Goal: Task Accomplishment & Management: Use online tool/utility

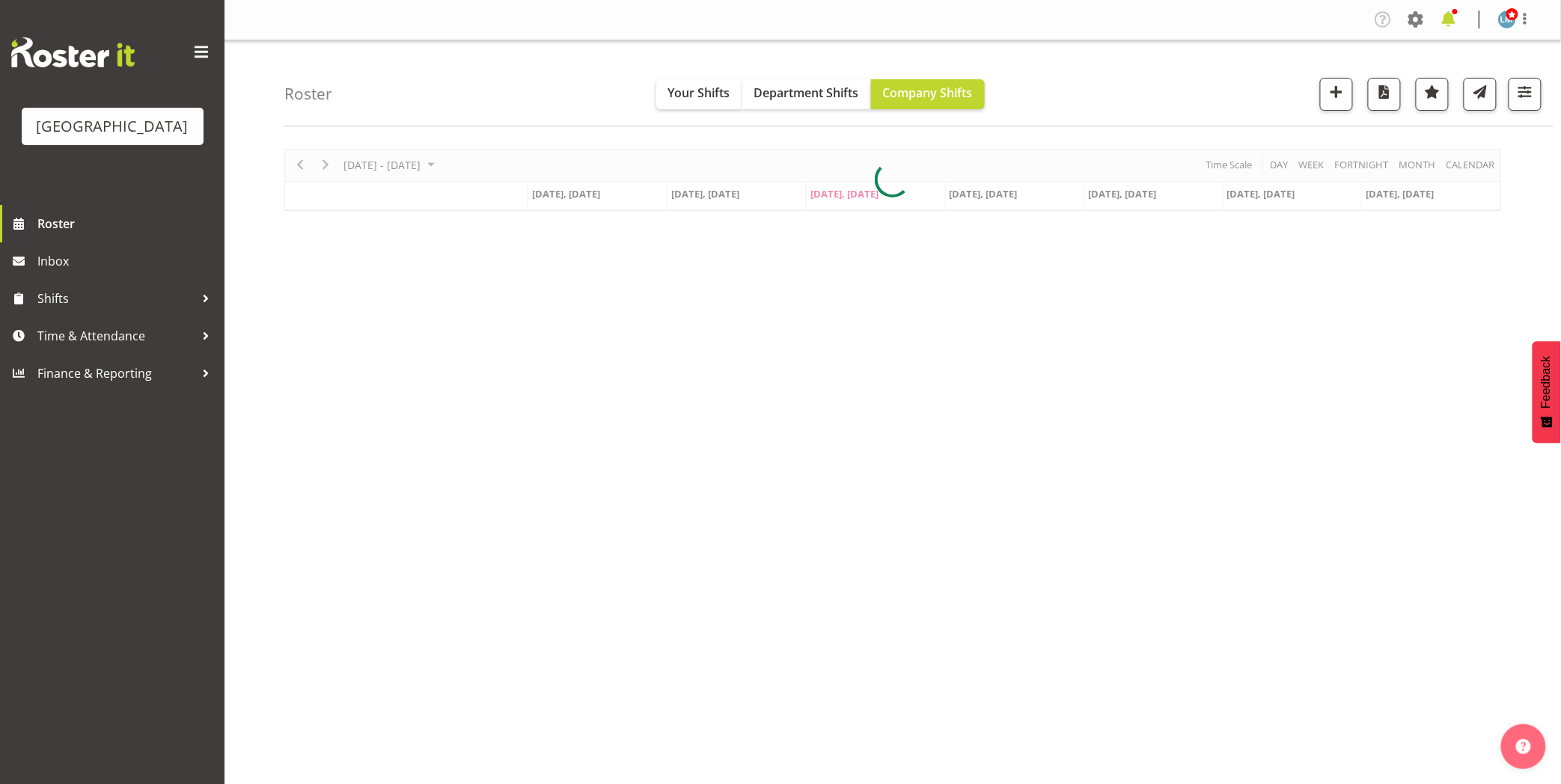
click at [1450, 17] on span at bounding box center [1449, 20] width 24 height 24
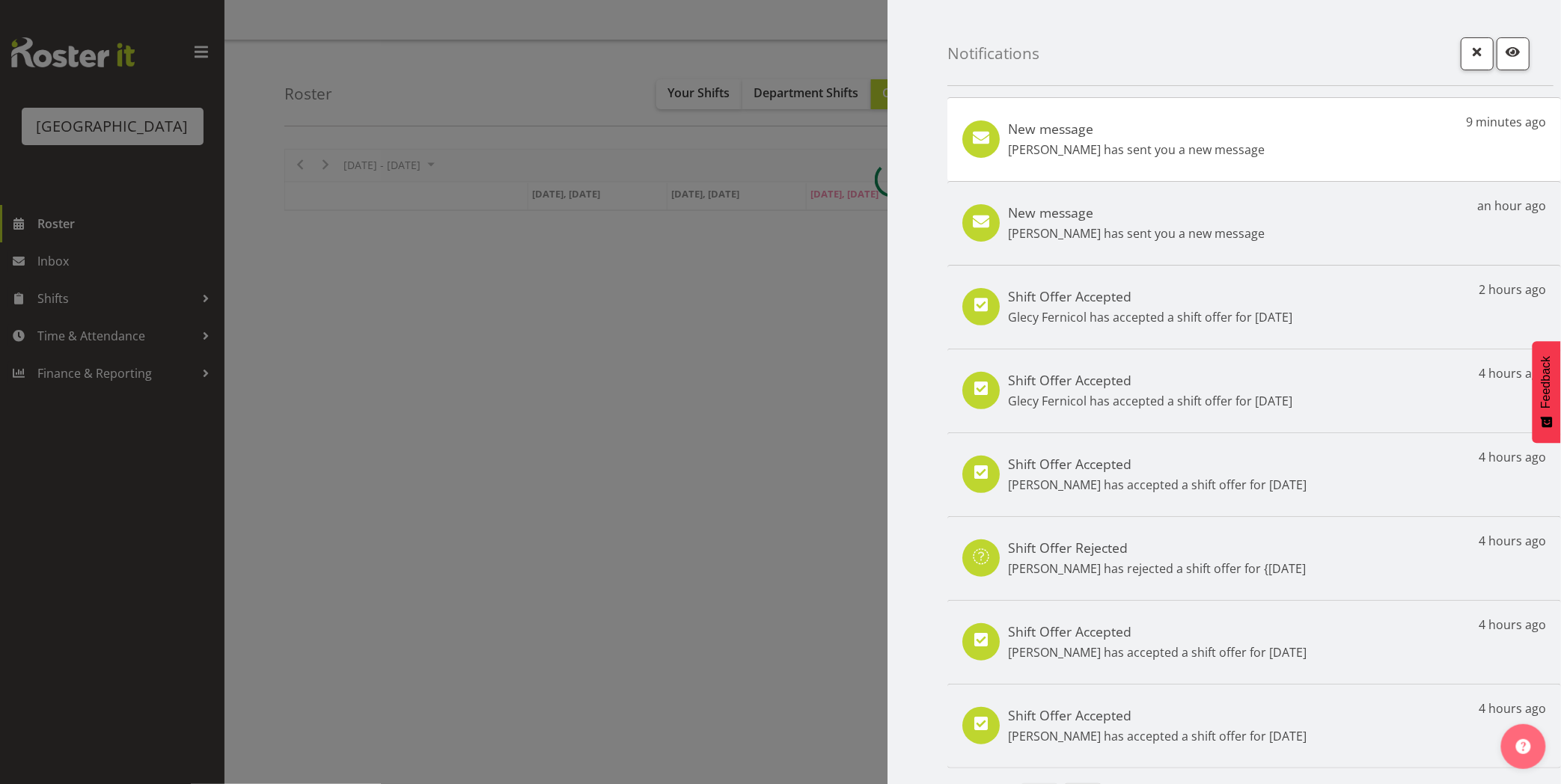
click at [1225, 168] on div "New message Linda Shearman has sent you a new message 9 minutes ago" at bounding box center [1254, 139] width 613 height 84
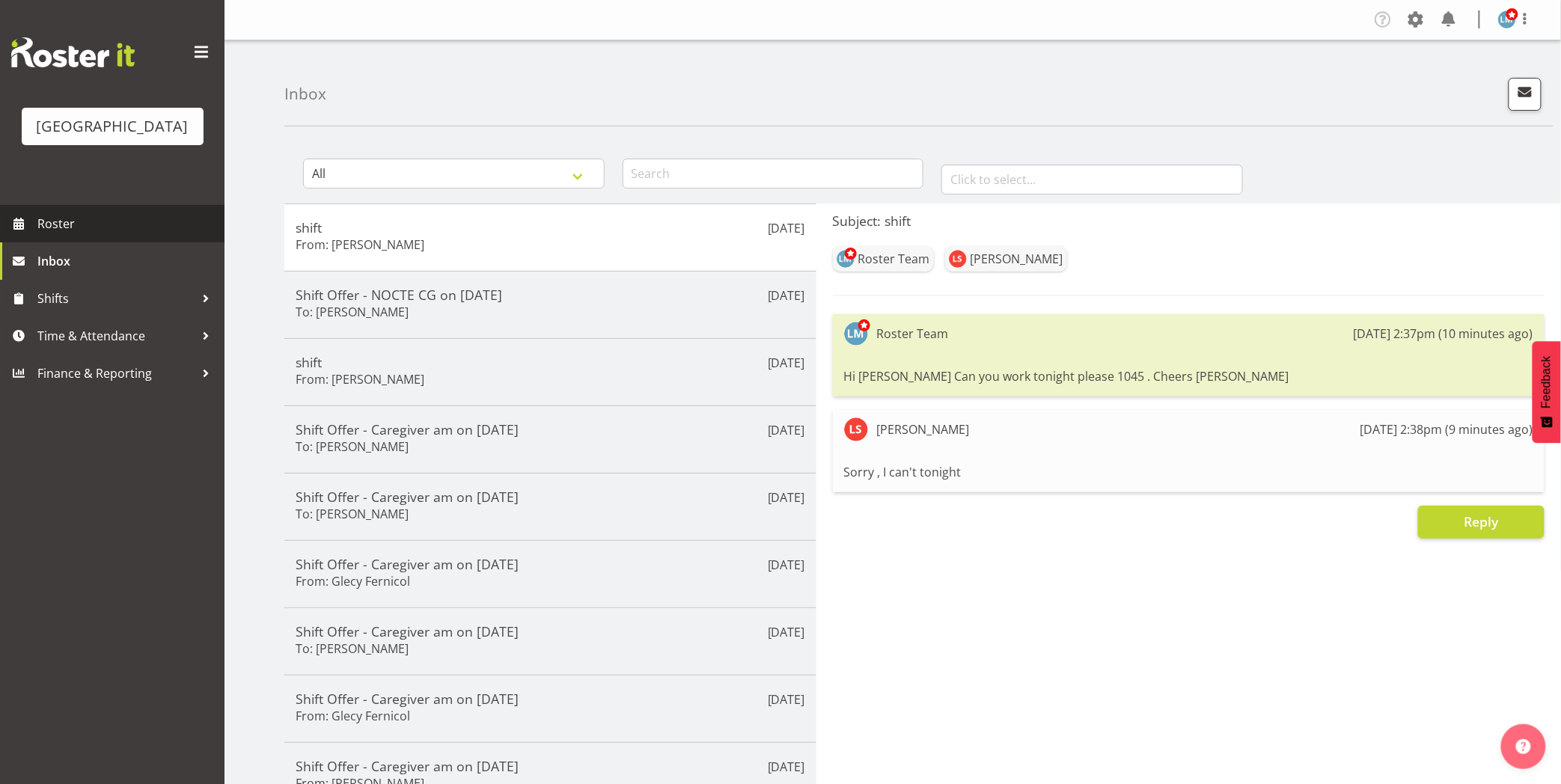
click at [62, 235] on span "Roster" at bounding box center [127, 223] width 179 height 23
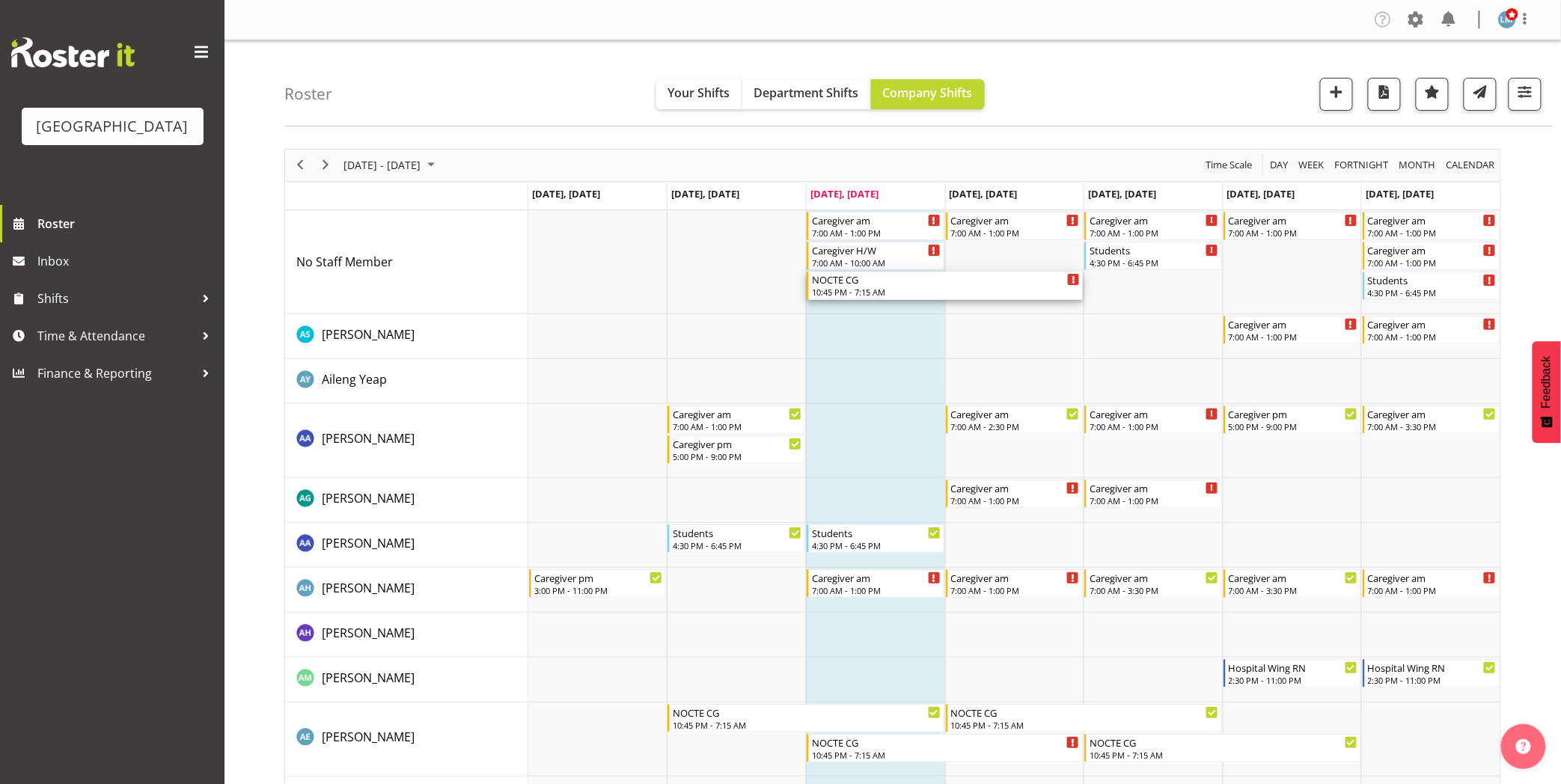
click at [845, 288] on div "10:45 PM - 7:15 AM" at bounding box center [946, 292] width 268 height 12
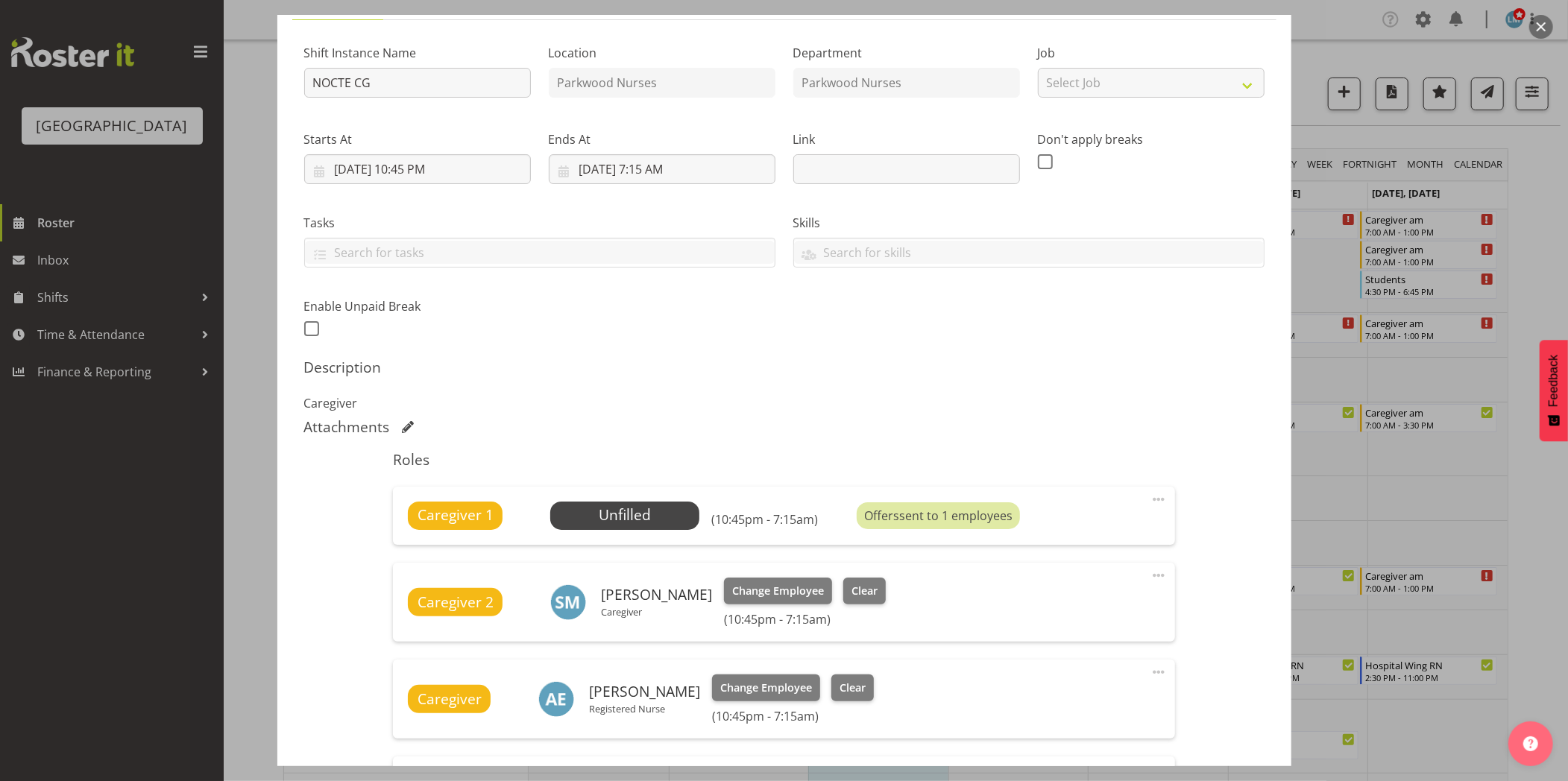
scroll to position [400, 0]
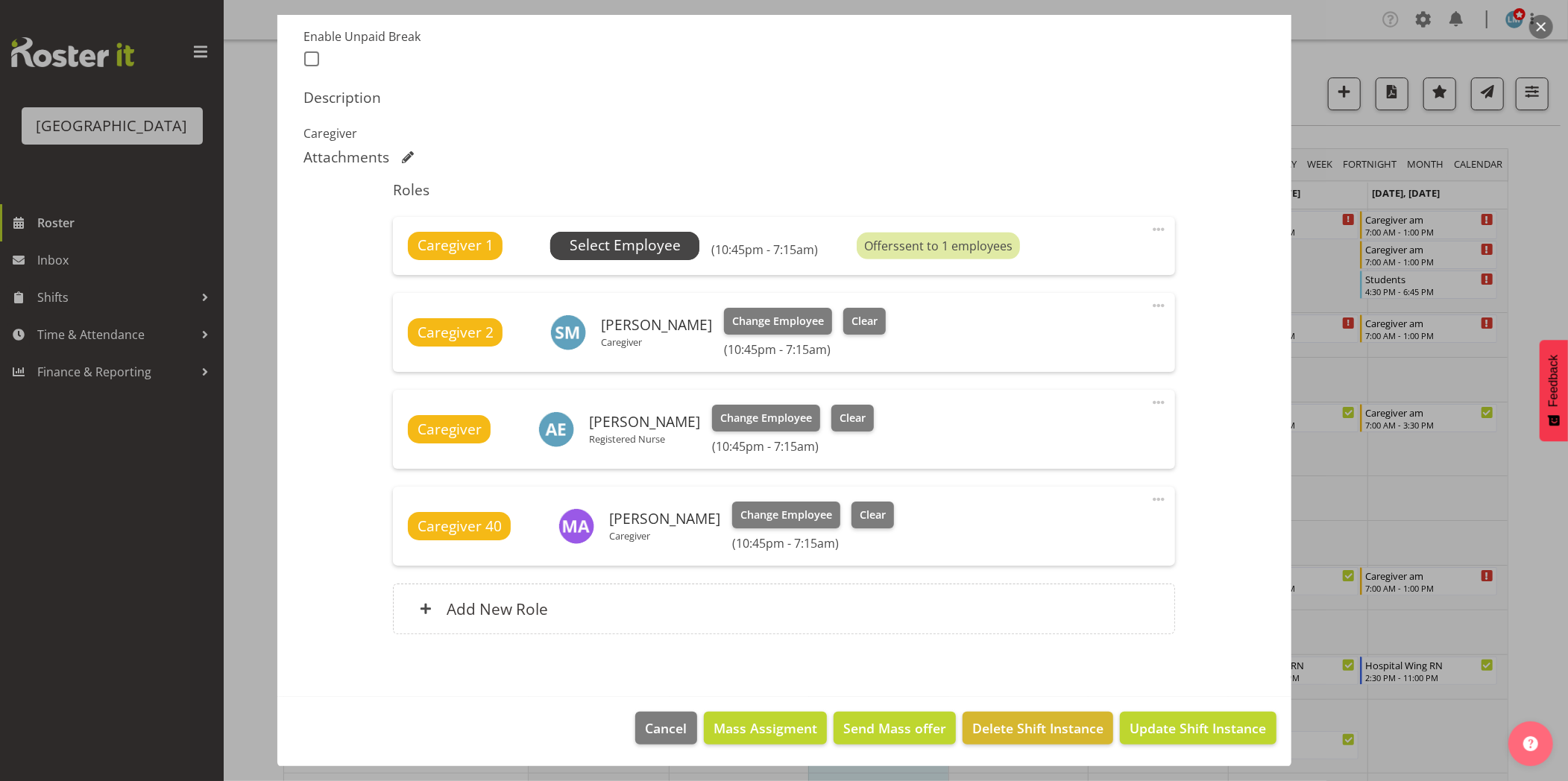
click at [624, 249] on span "Select Employee" at bounding box center [625, 246] width 111 height 22
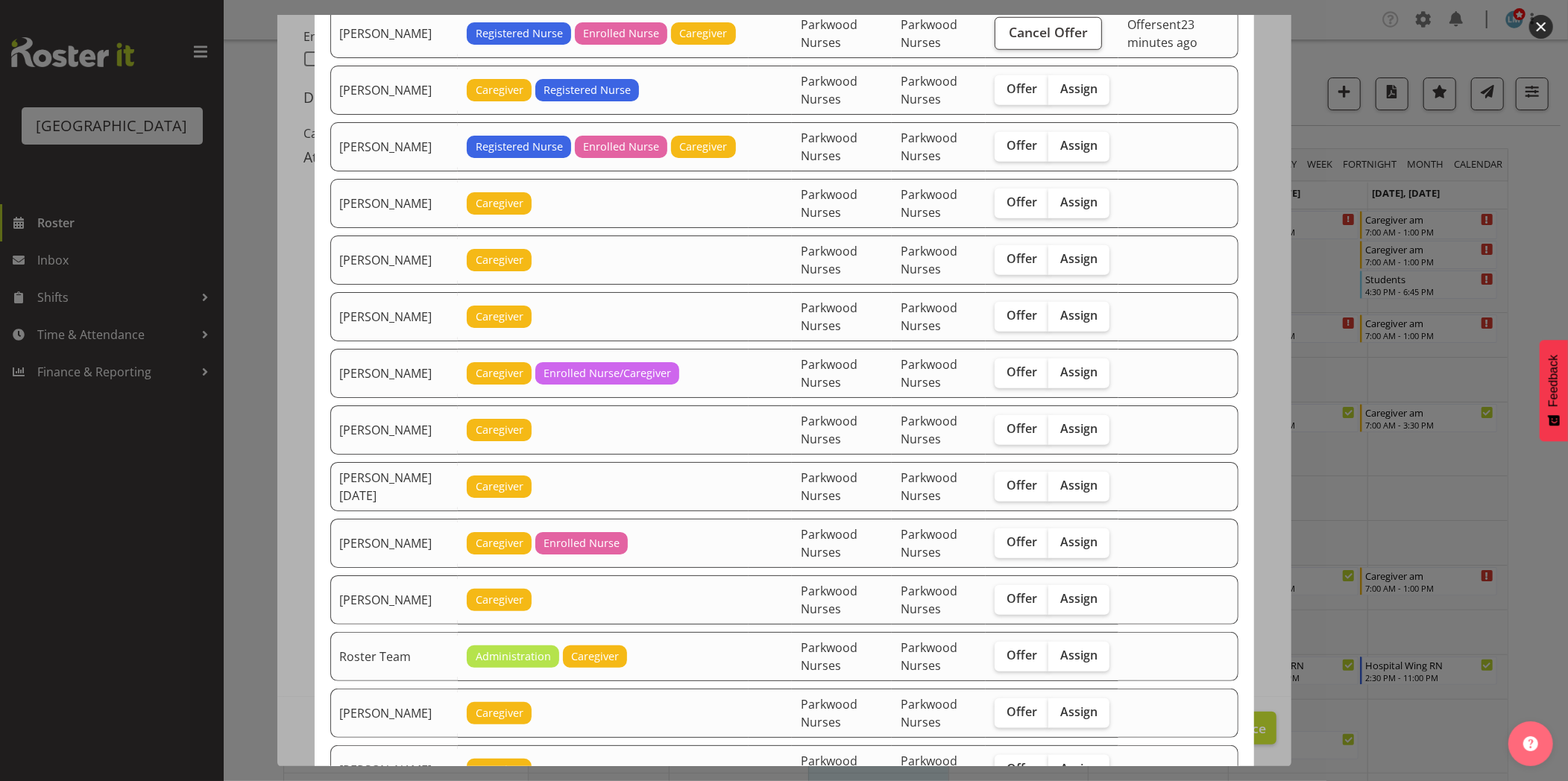
scroll to position [1076, 0]
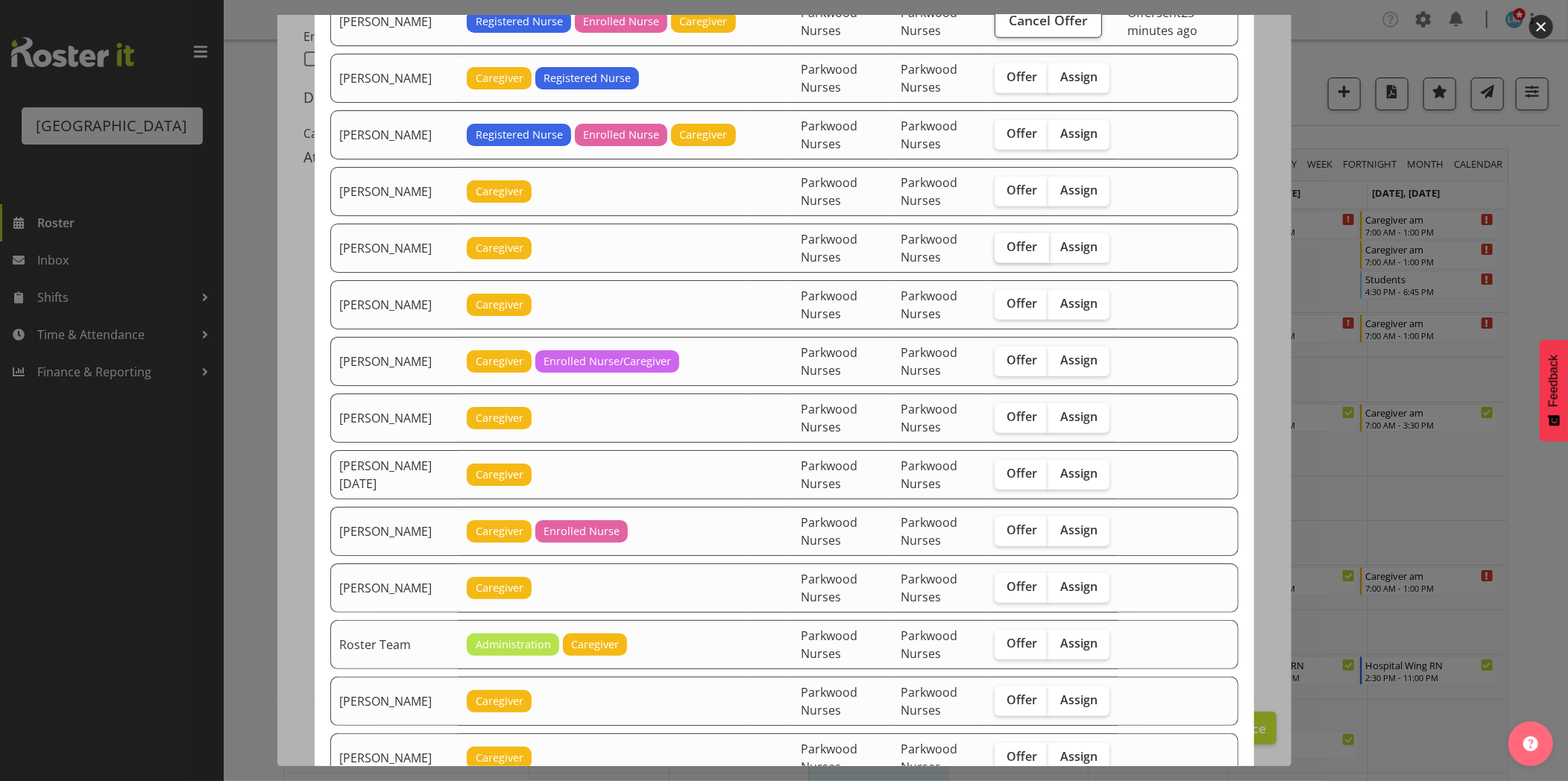
click at [1012, 248] on span "Offer" at bounding box center [1021, 247] width 31 height 15
click at [1004, 248] on input "Offer" at bounding box center [999, 247] width 9 height 9
checkbox input "true"
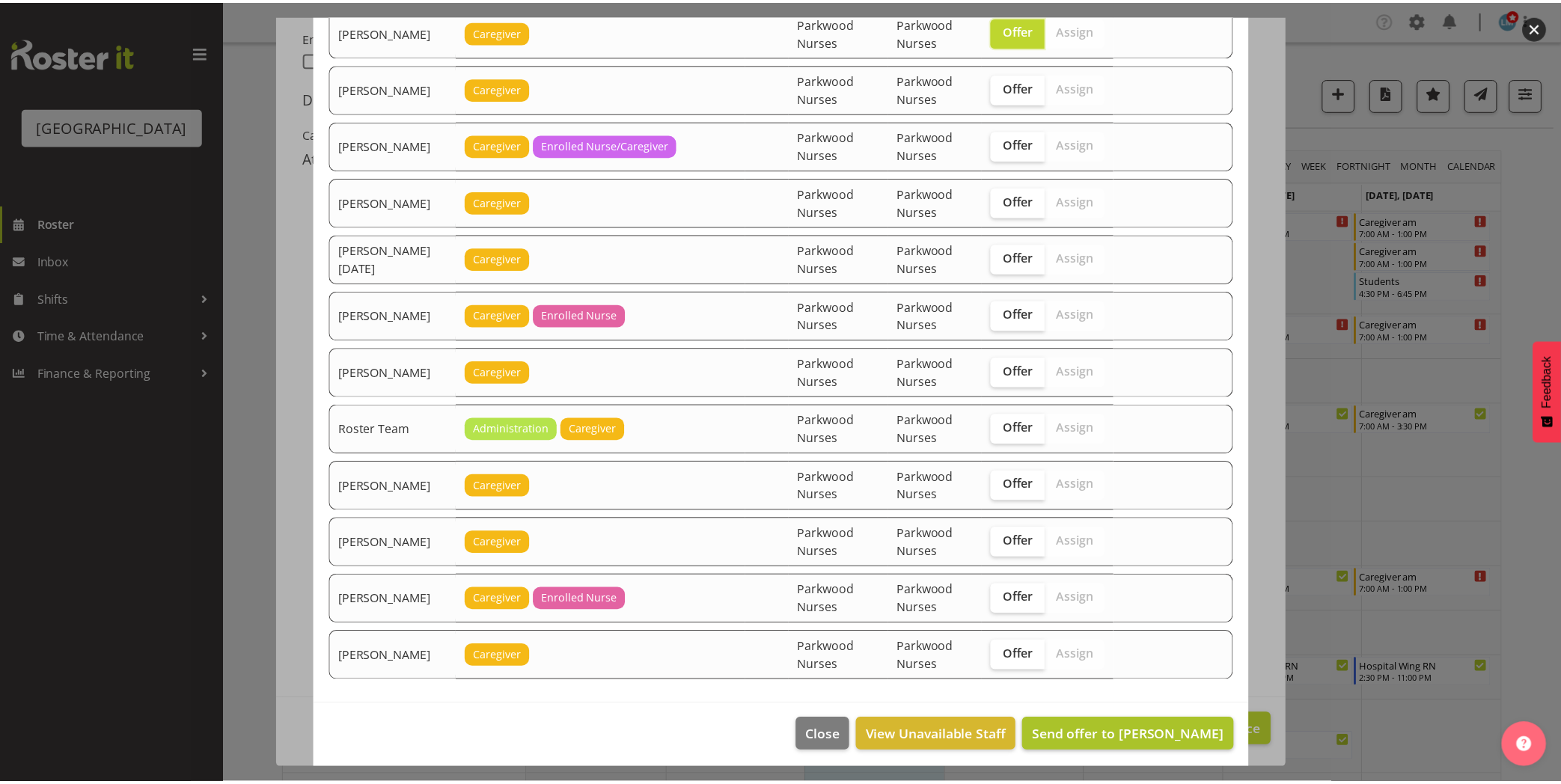
scroll to position [1309, 0]
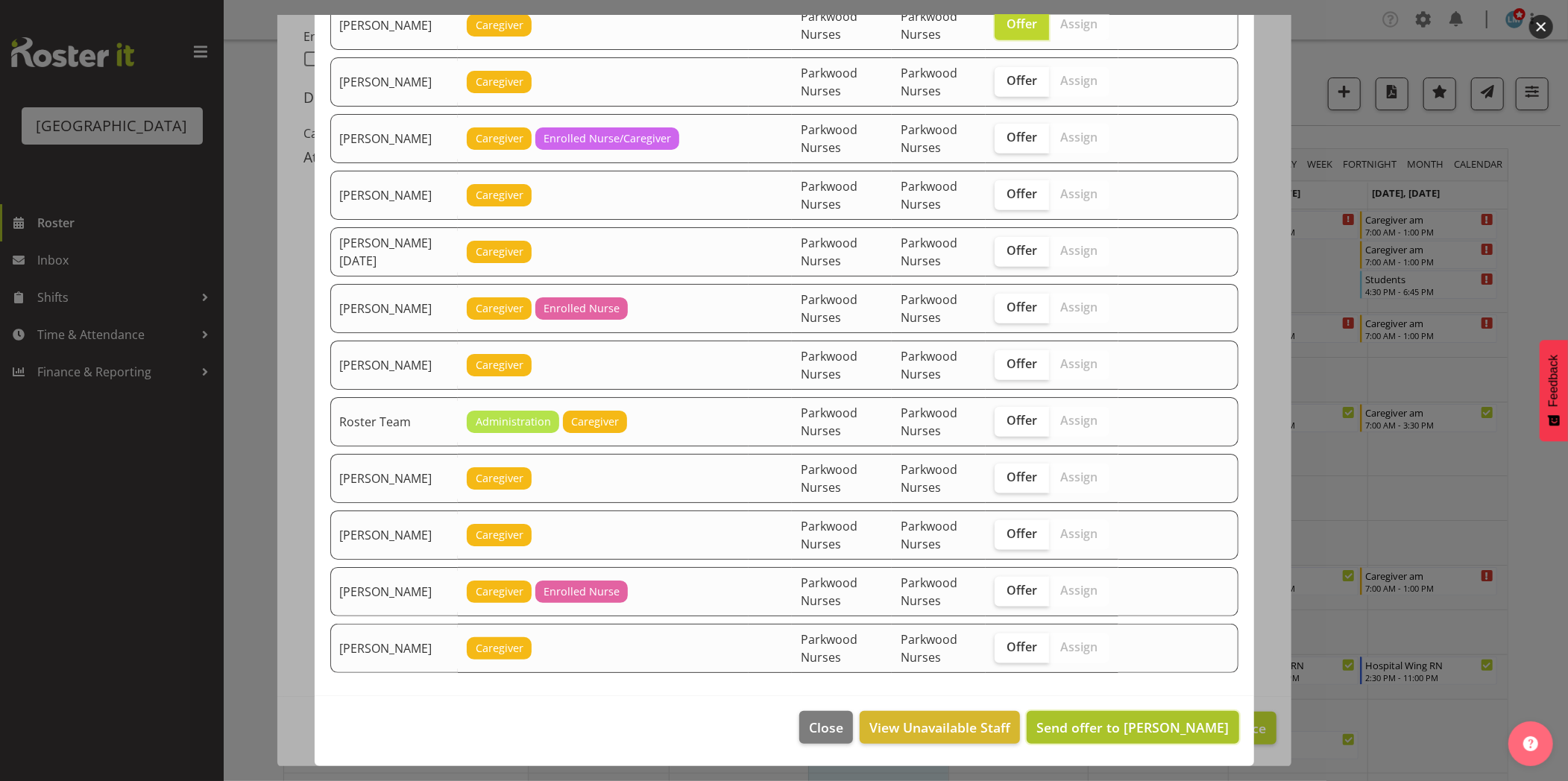
click at [1109, 727] on span "Send offer to Maria Kuraem" at bounding box center [1133, 728] width 193 height 18
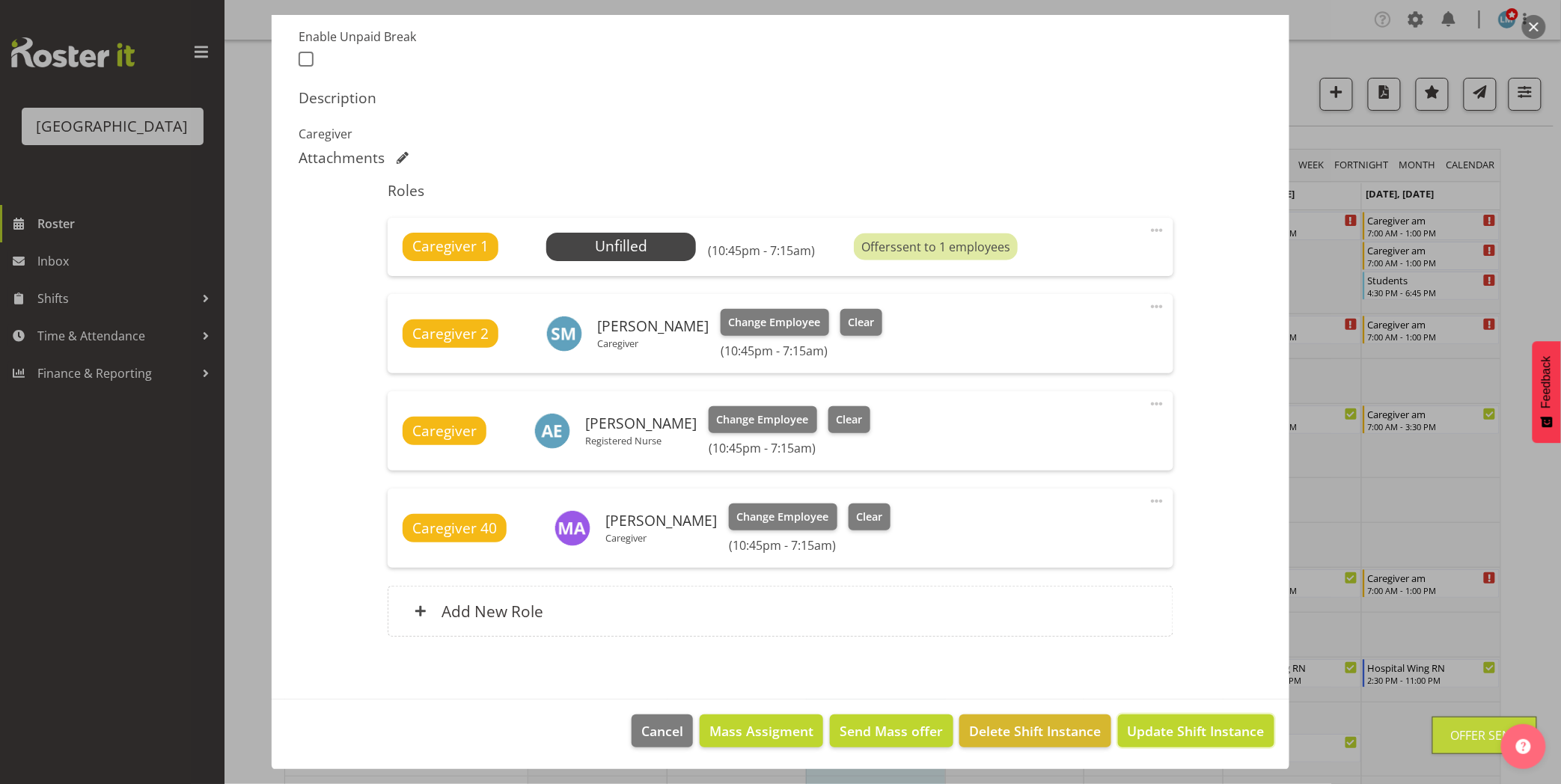
click at [1118, 730] on button "Update Shift Instance" at bounding box center [1196, 731] width 156 height 33
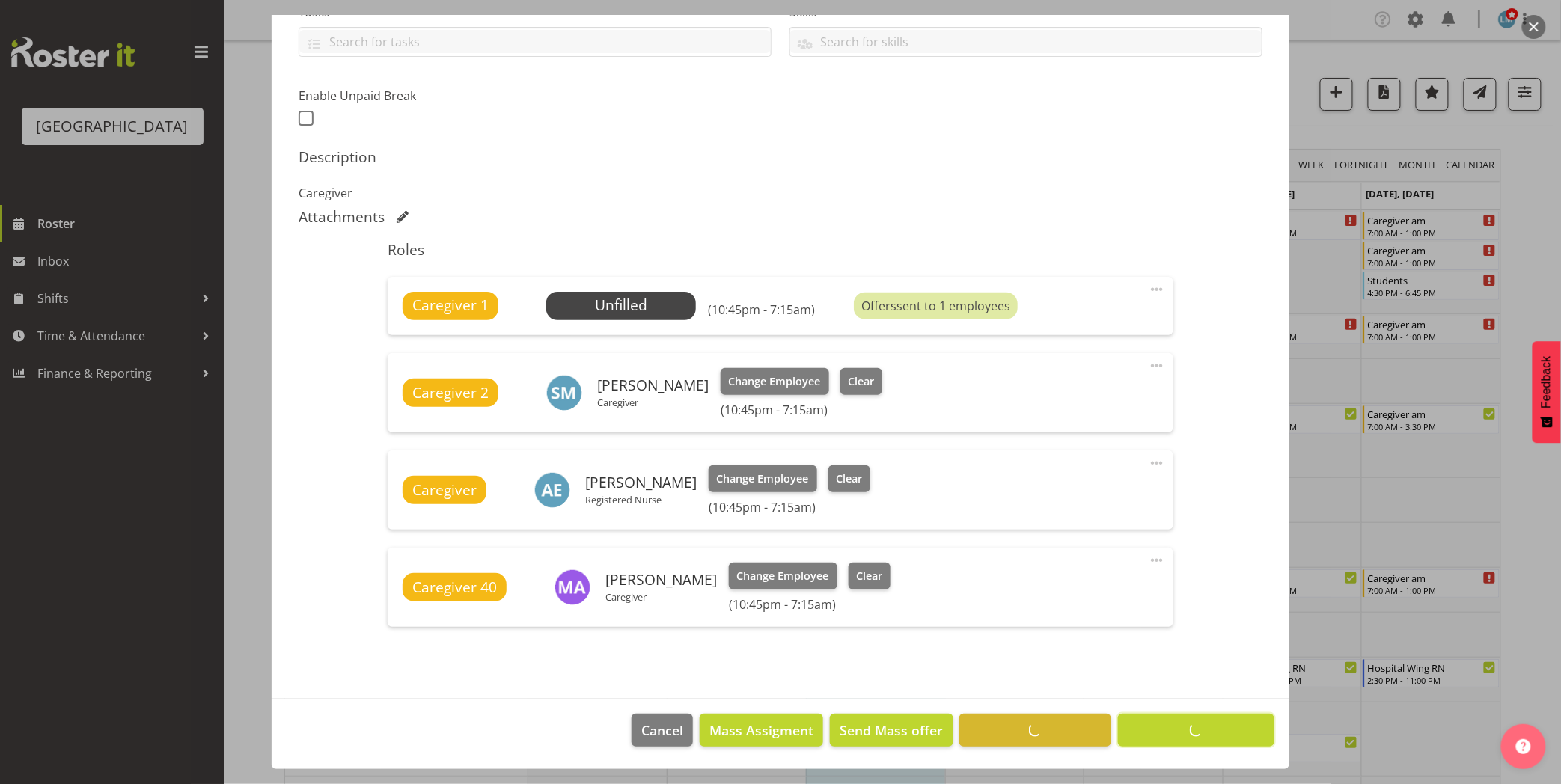
scroll to position [342, 0]
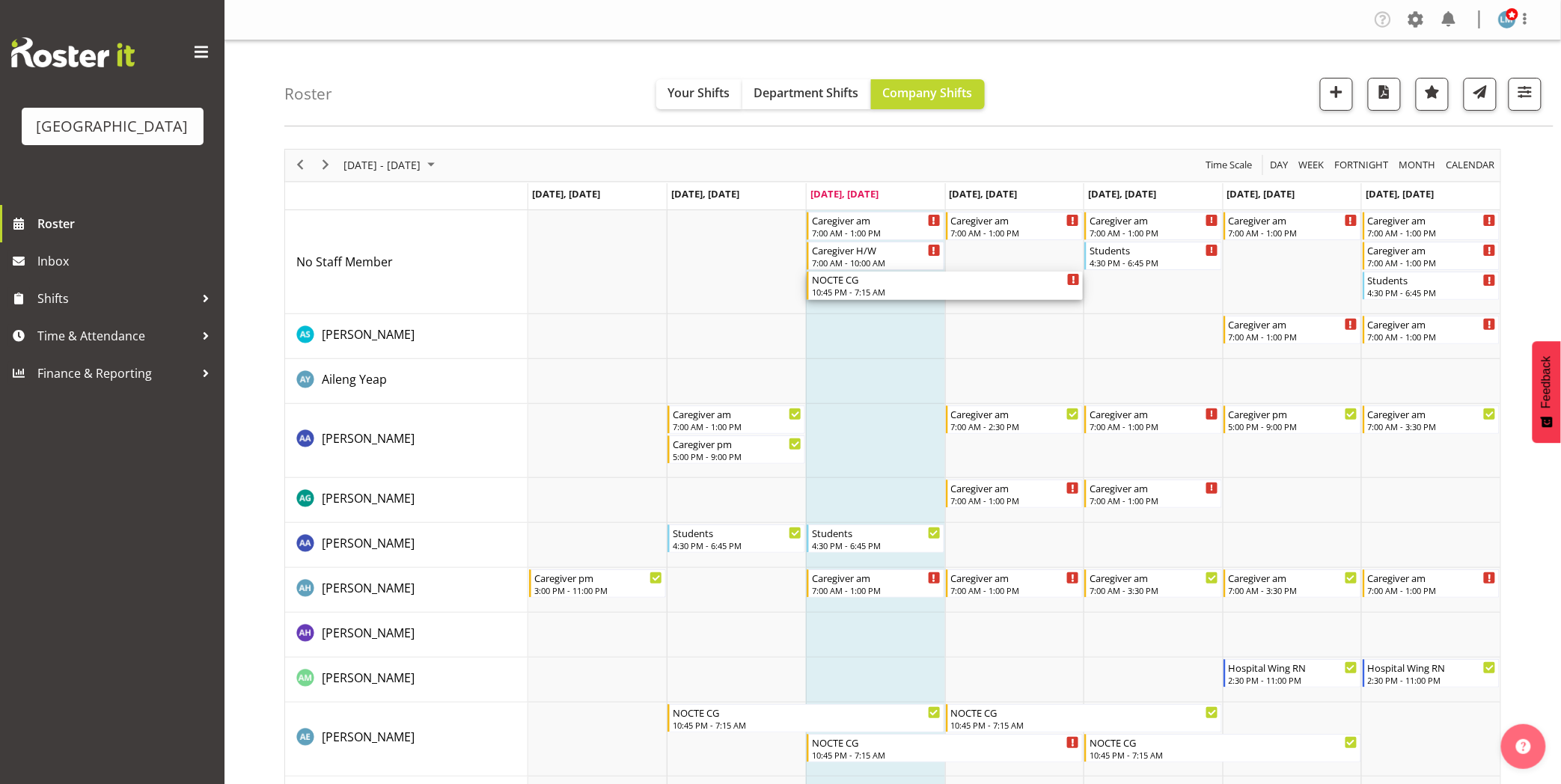
click at [864, 277] on div "NOCTE CG" at bounding box center [946, 279] width 268 height 15
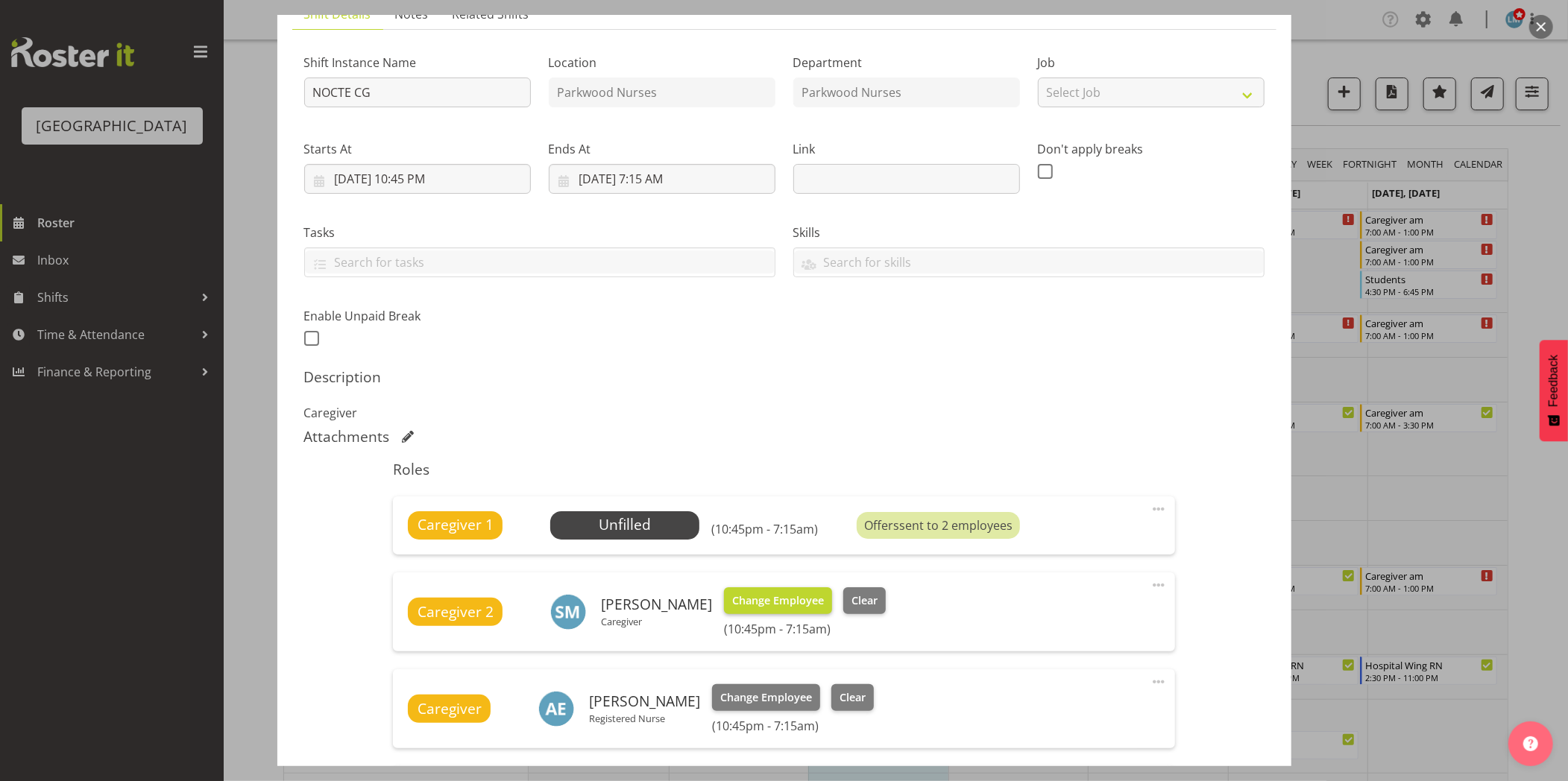
scroll to position [331, 0]
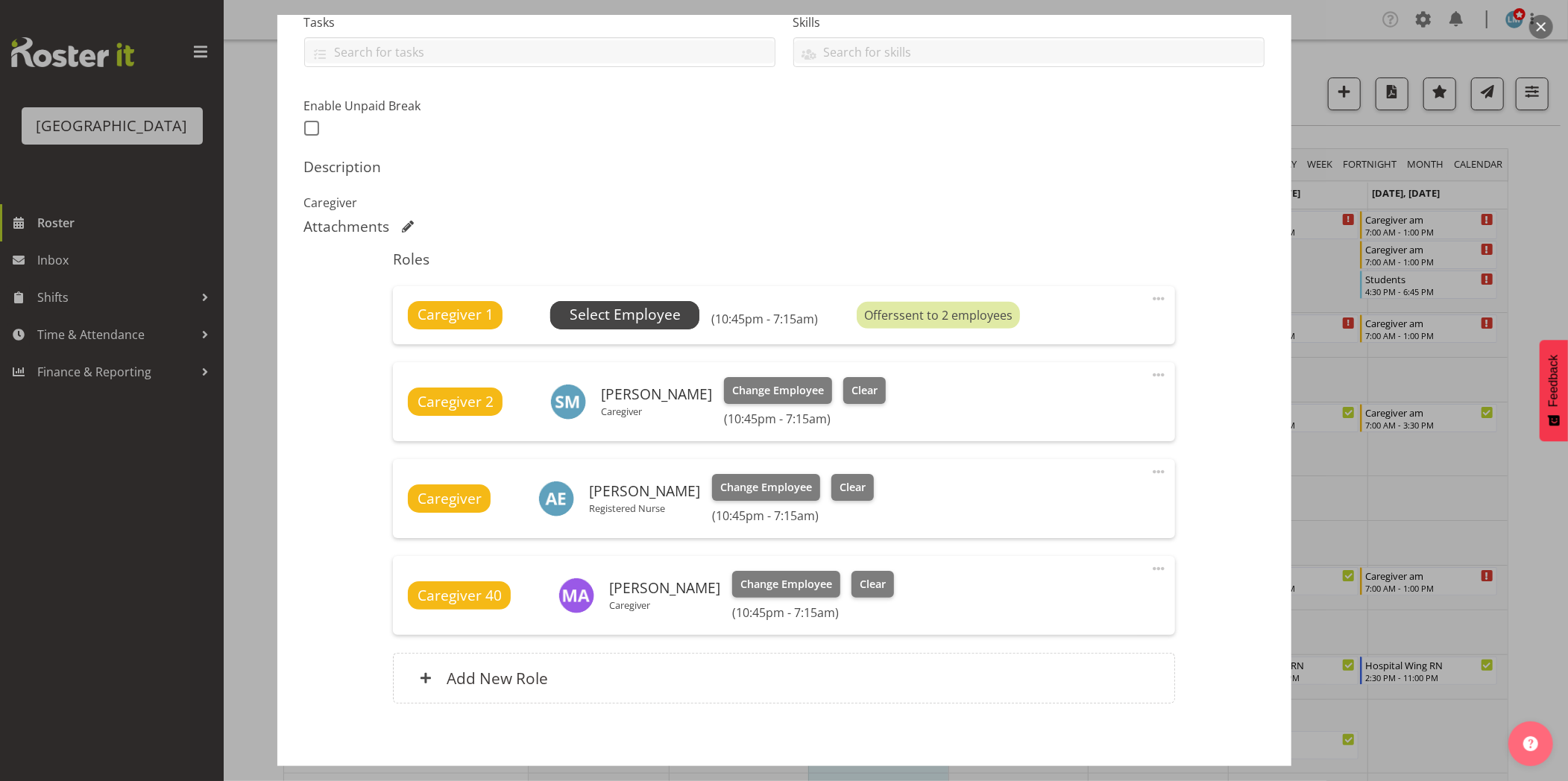
click at [657, 302] on span "Select Employee" at bounding box center [624, 316] width 149 height 28
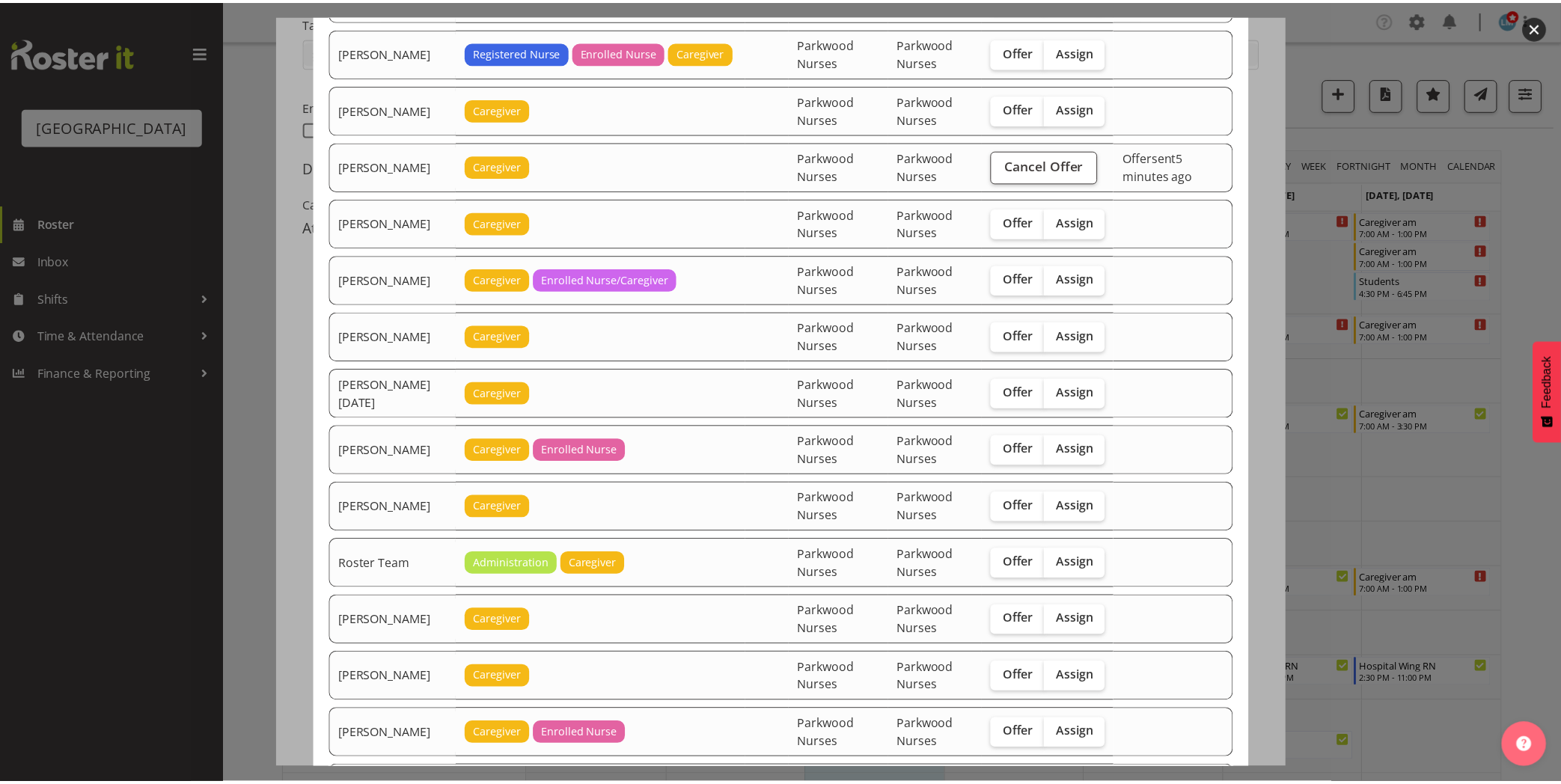
scroll to position [1309, 0]
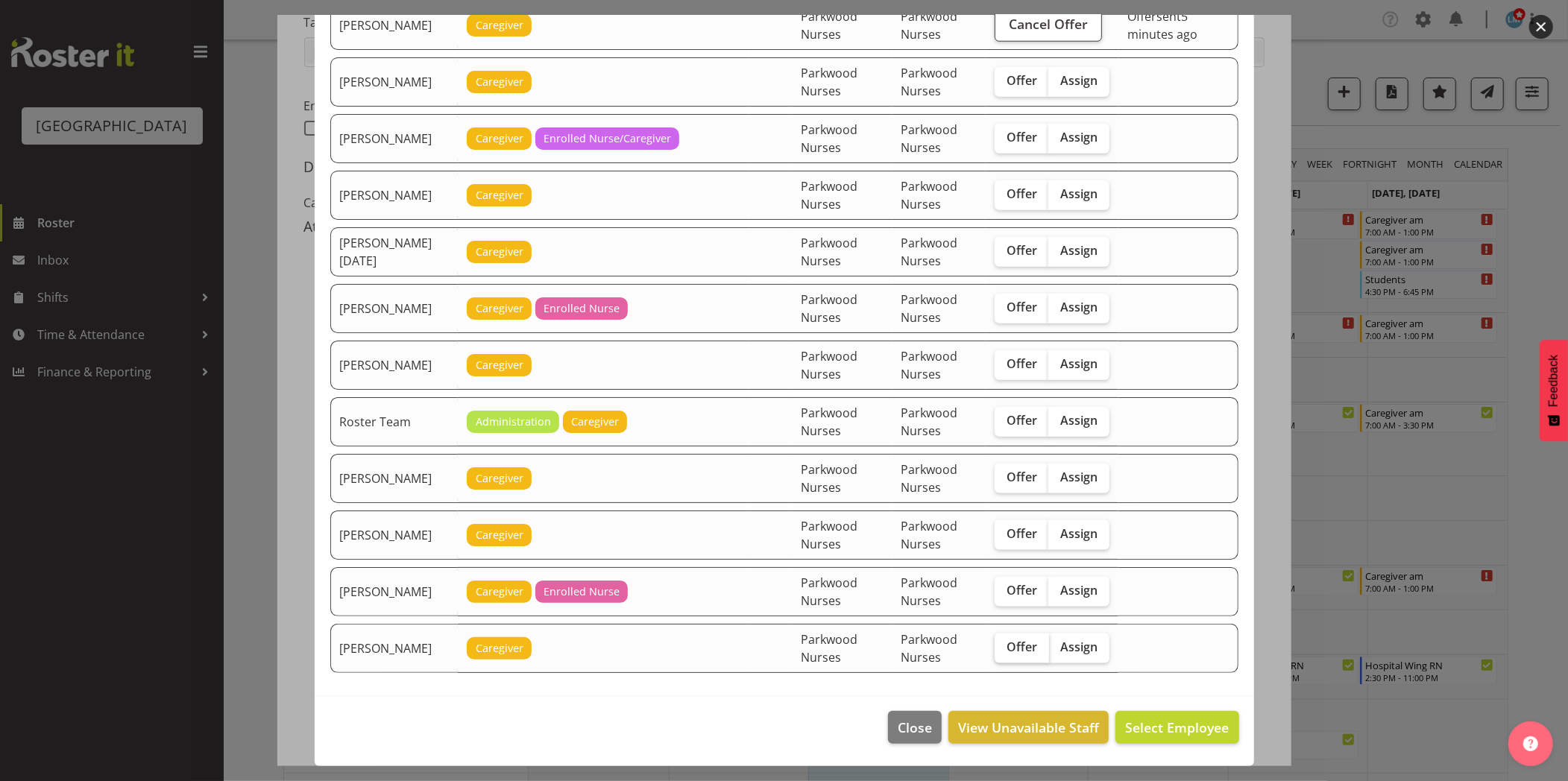
click at [1016, 647] on span "Offer" at bounding box center [1021, 647] width 31 height 15
click at [1004, 647] on input "Offer" at bounding box center [999, 647] width 9 height 9
checkbox input "true"
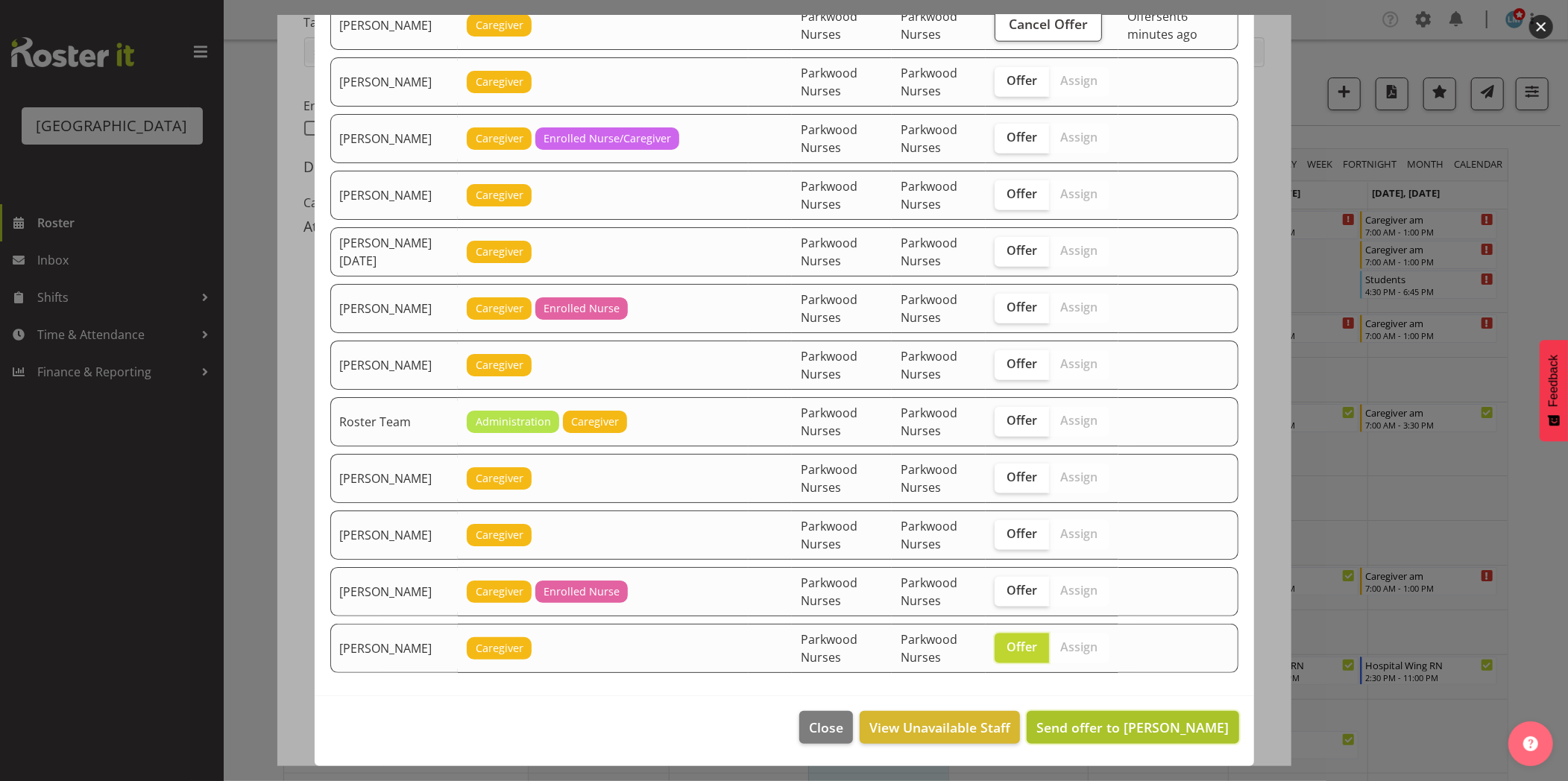
click at [1168, 725] on span "Send offer to Wilzon Abulencia" at bounding box center [1133, 728] width 193 height 18
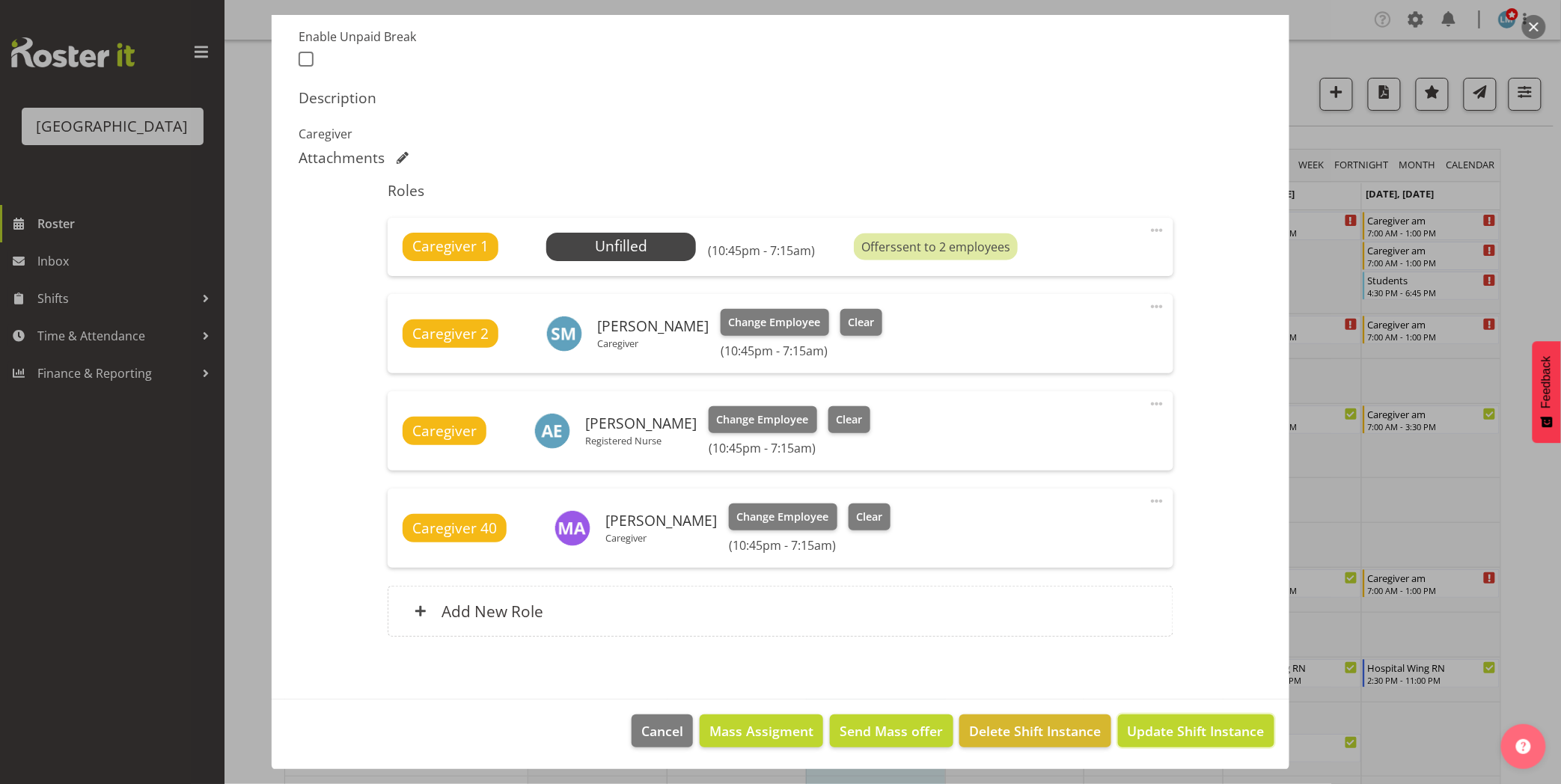
click at [1173, 727] on span "Update Shift Instance" at bounding box center [1196, 731] width 137 height 20
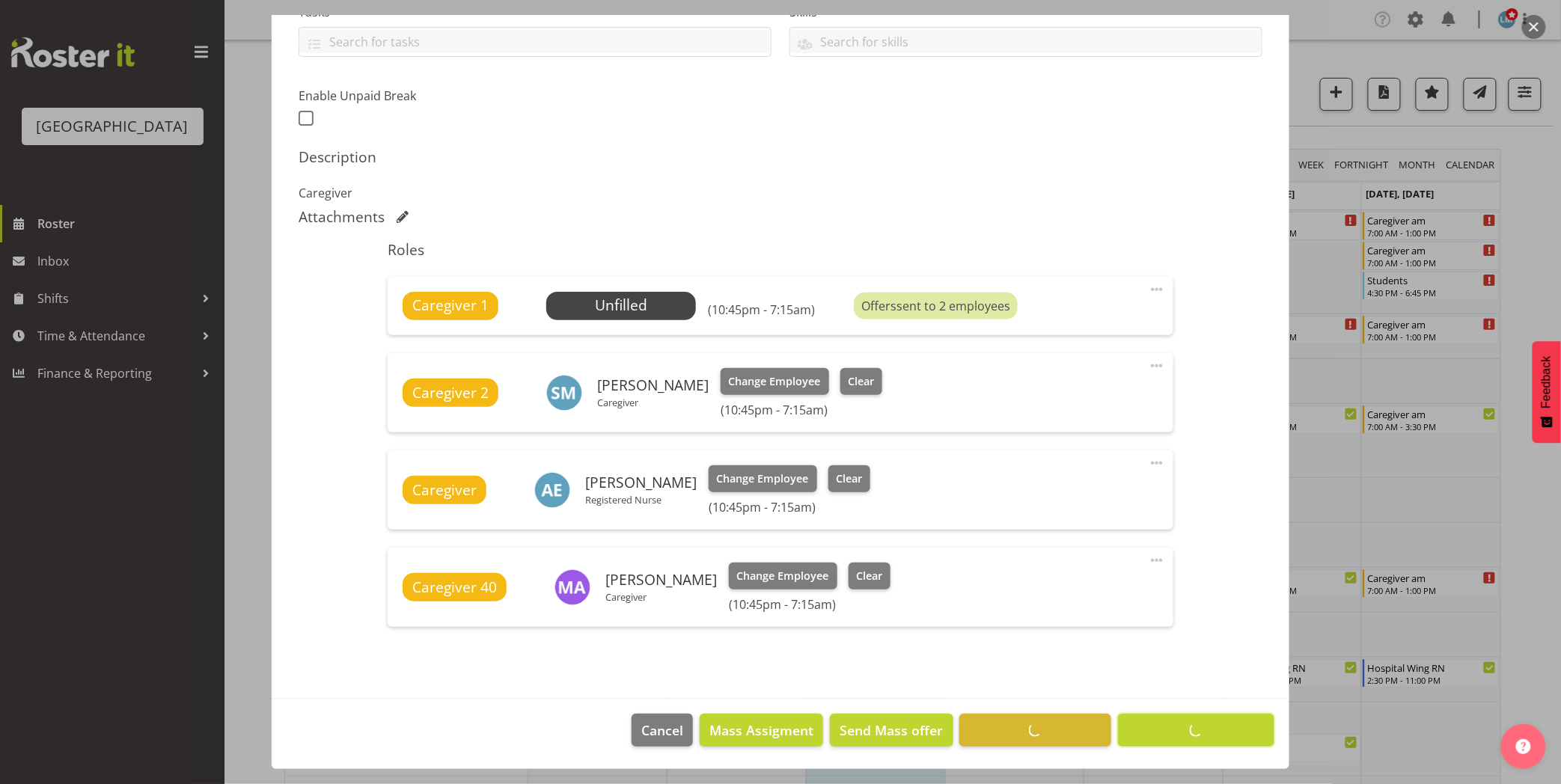
scroll to position [342, 0]
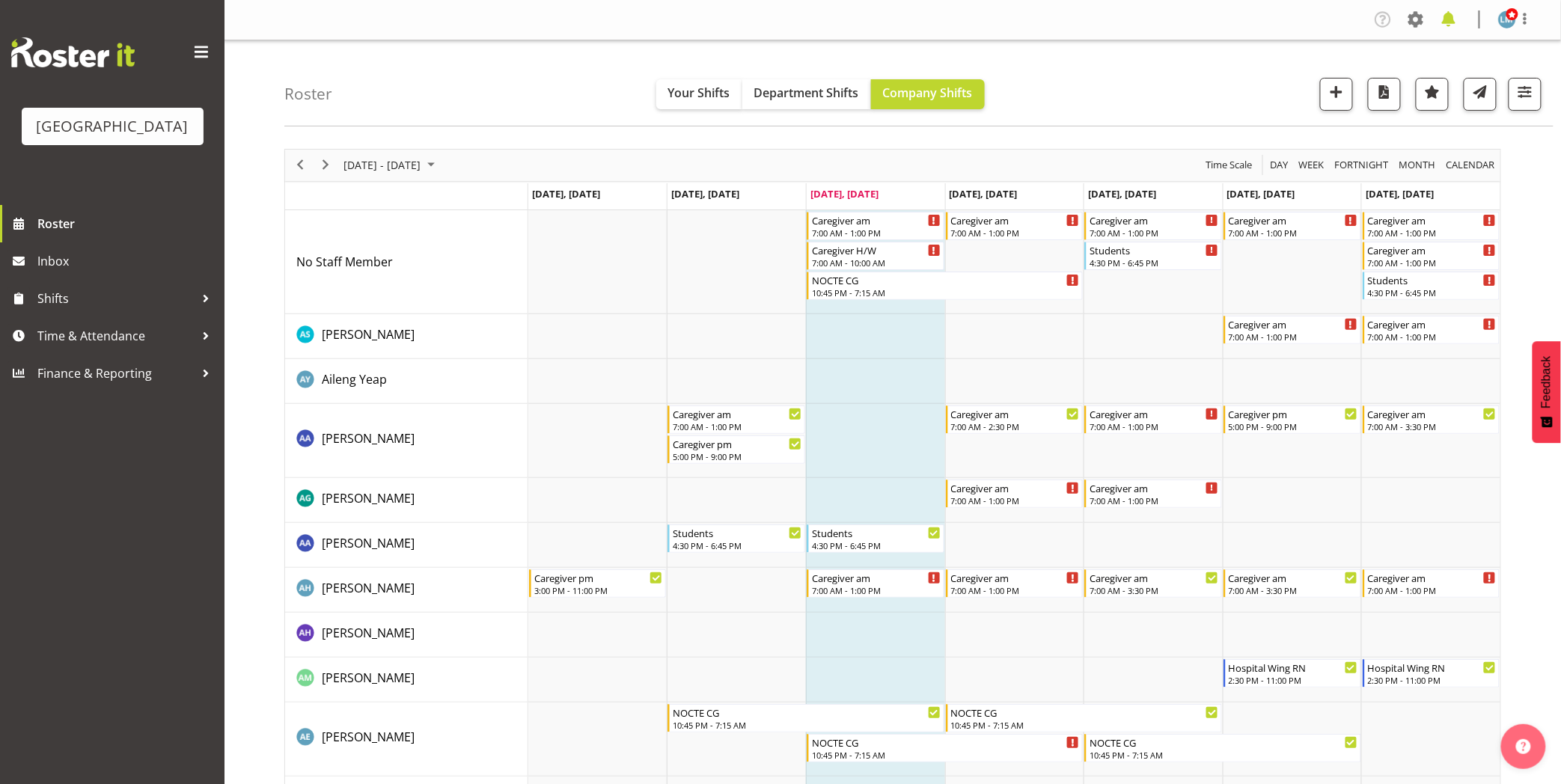
click at [1445, 21] on span at bounding box center [1449, 20] width 24 height 24
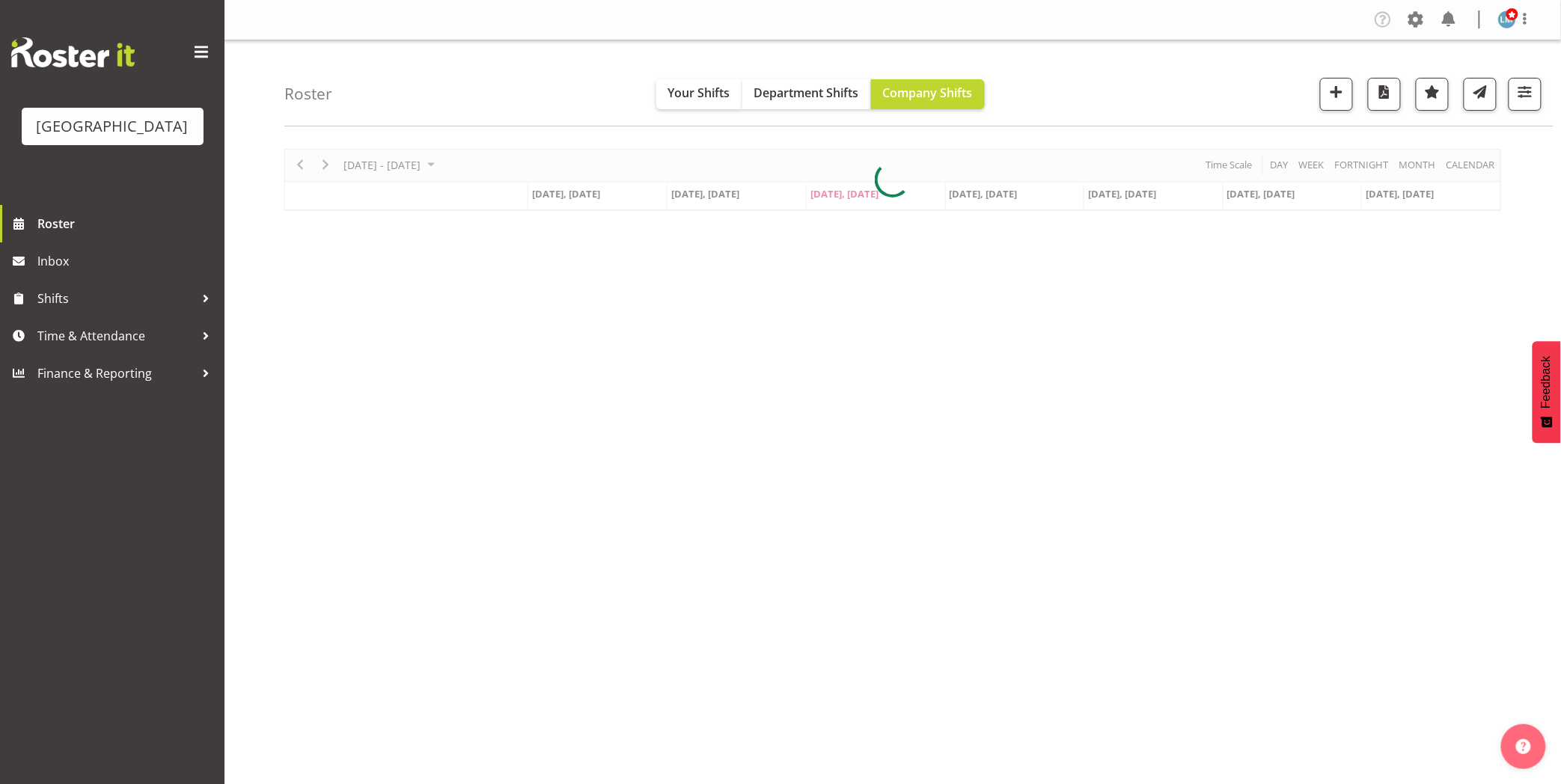
click at [58, 629] on div "Parkwood Retirement Village Roster Inbox Shifts Time & Attendance Finance & Rep…" at bounding box center [112, 392] width 225 height 784
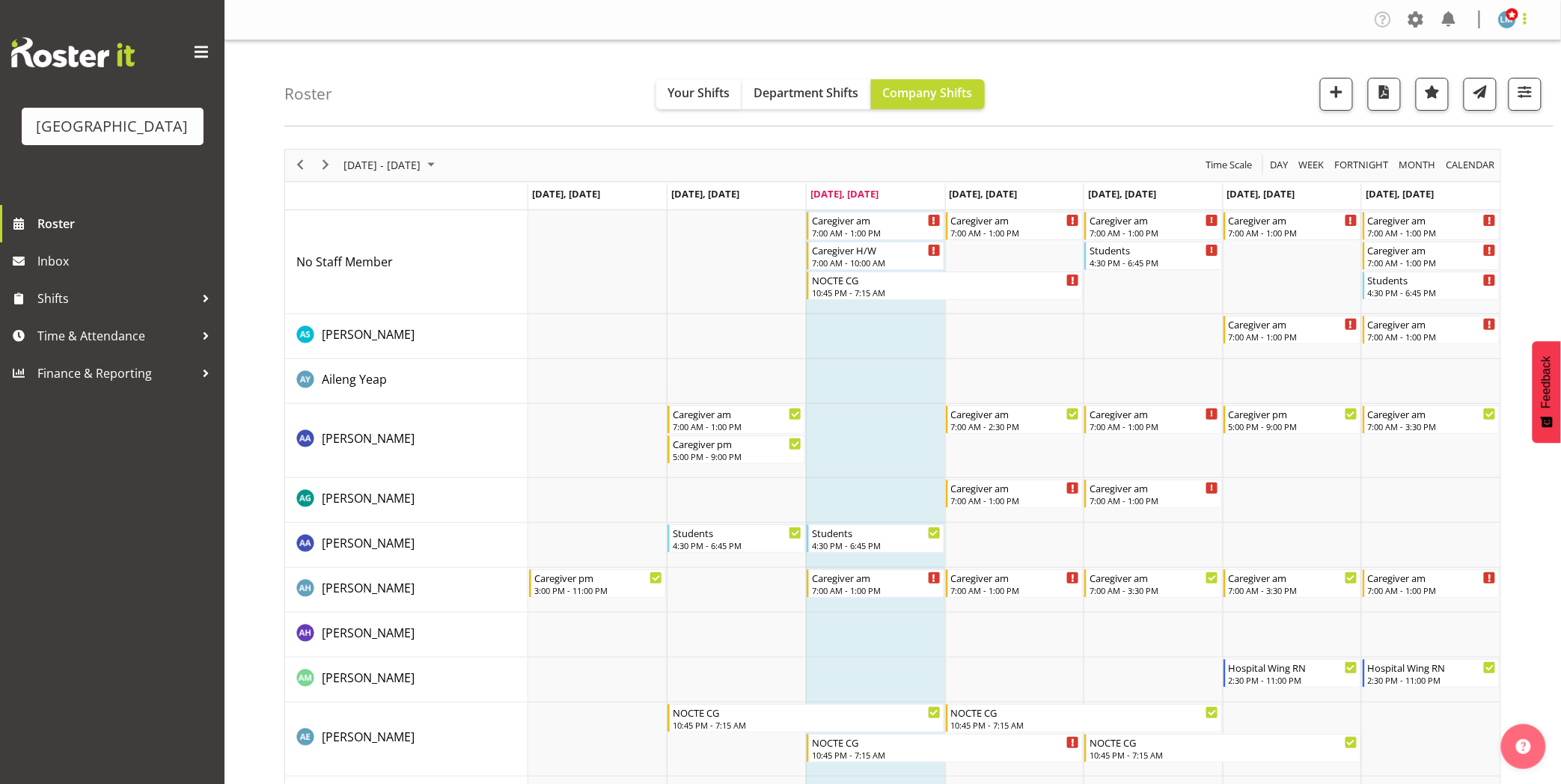
click at [1525, 23] on span at bounding box center [1525, 18] width 18 height 18
click at [1502, 75] on link "Log Out" at bounding box center [1462, 79] width 144 height 27
click at [850, 282] on div "NOCTE CG" at bounding box center [946, 279] width 268 height 15
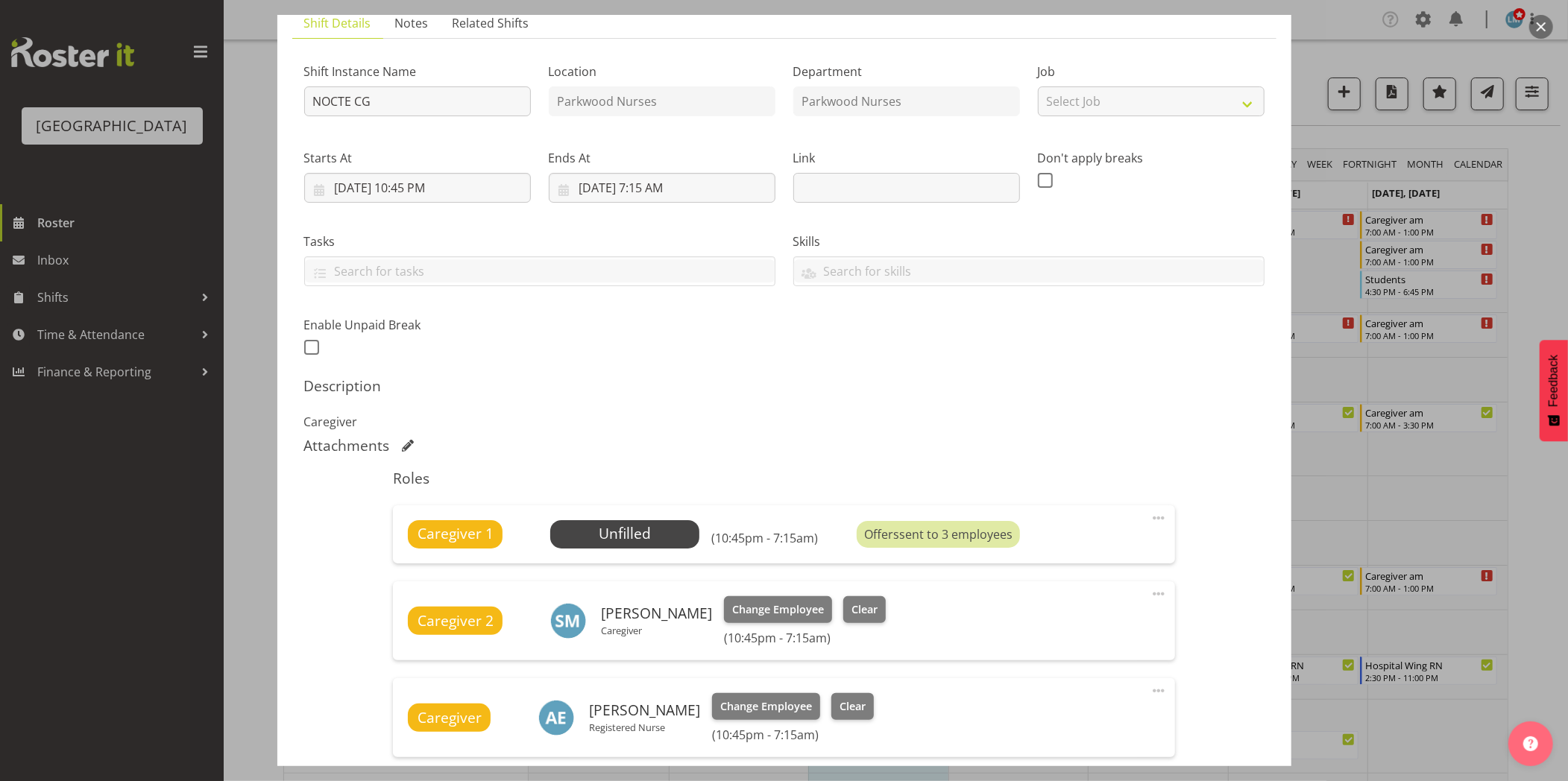
scroll to position [70, 0]
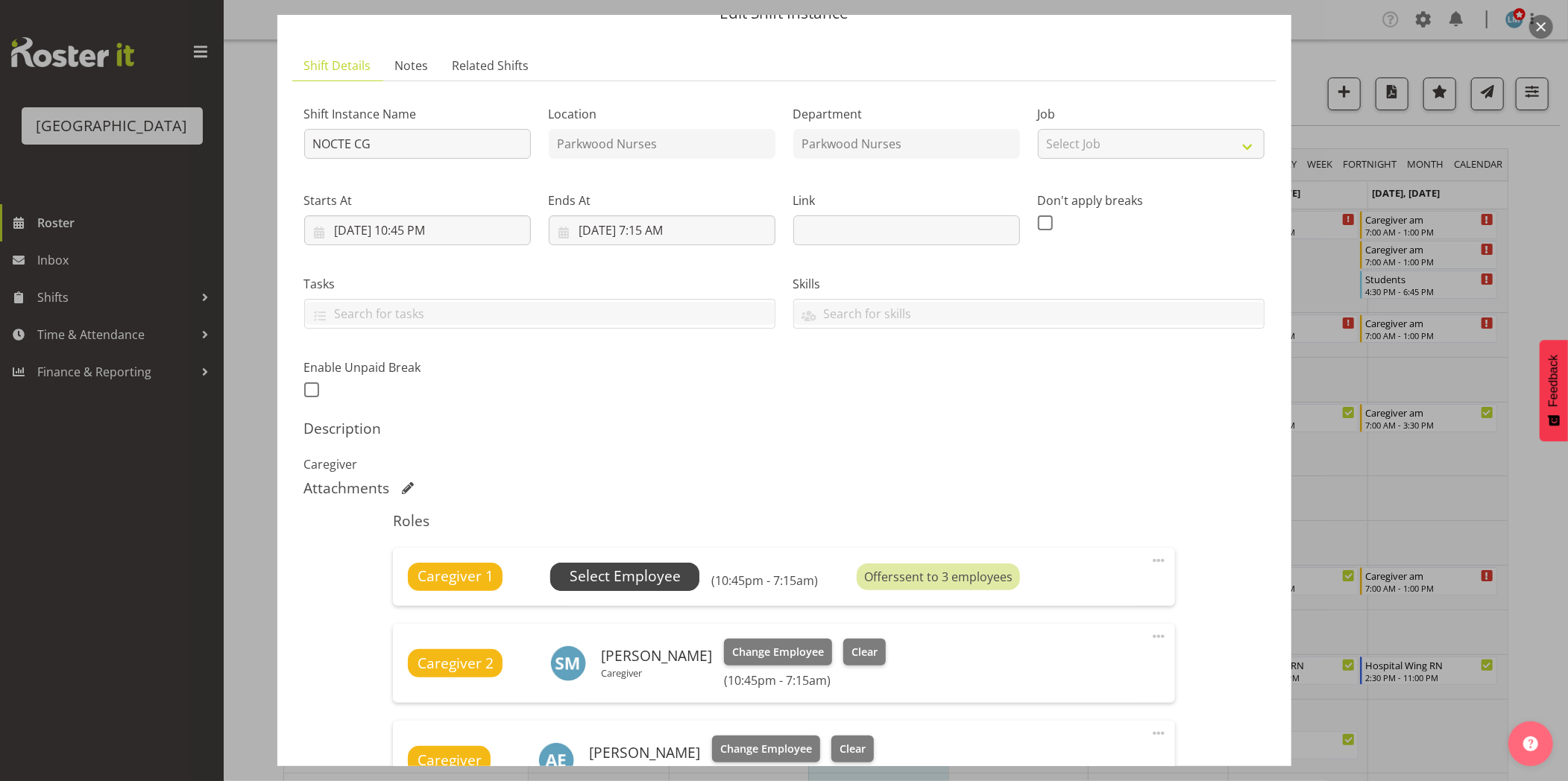
click at [667, 577] on span "Select Employee" at bounding box center [625, 577] width 111 height 22
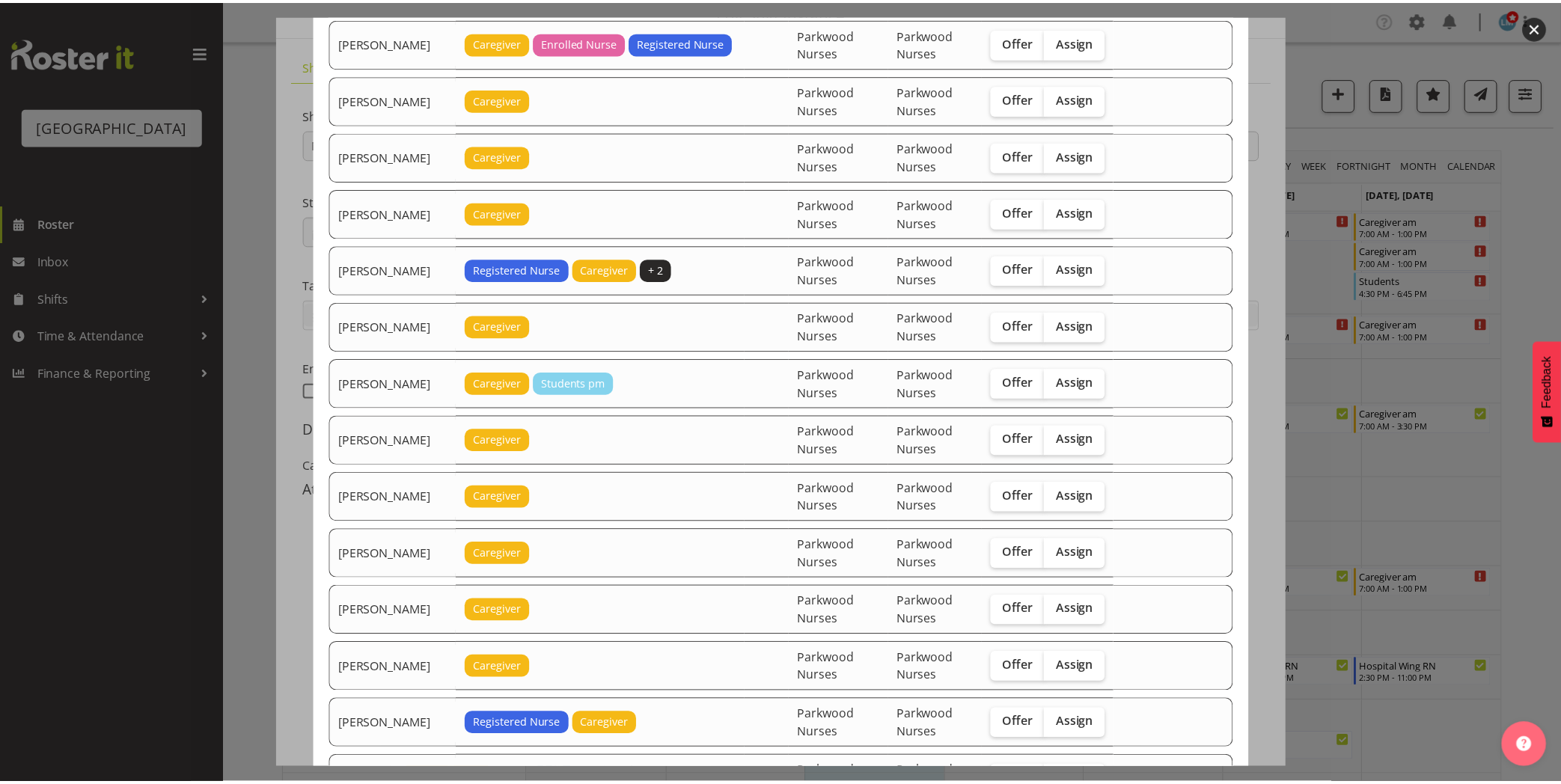
scroll to position [415, 0]
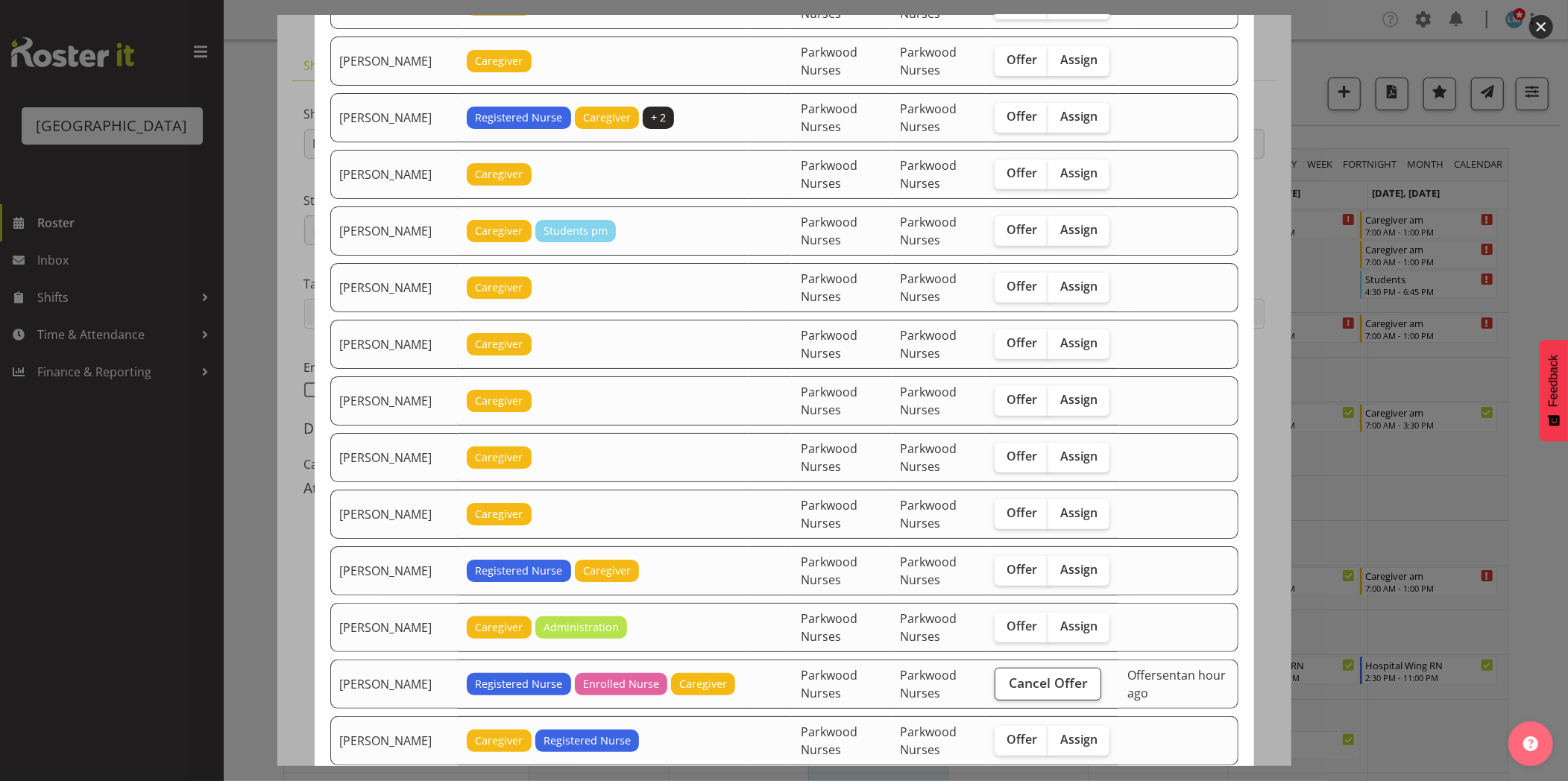
click at [54, 273] on div at bounding box center [784, 390] width 1568 height 781
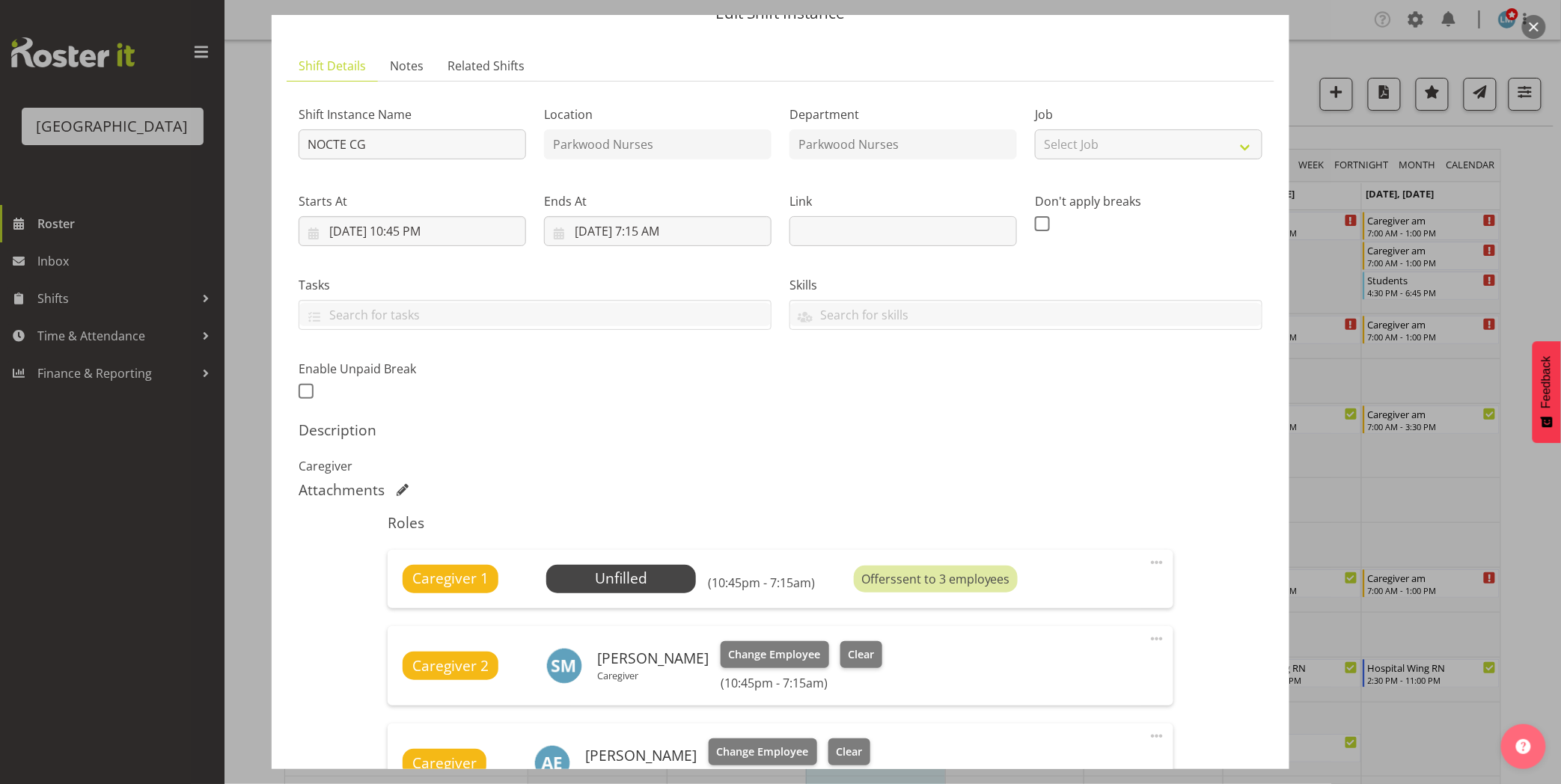
click at [51, 287] on div at bounding box center [780, 392] width 1561 height 784
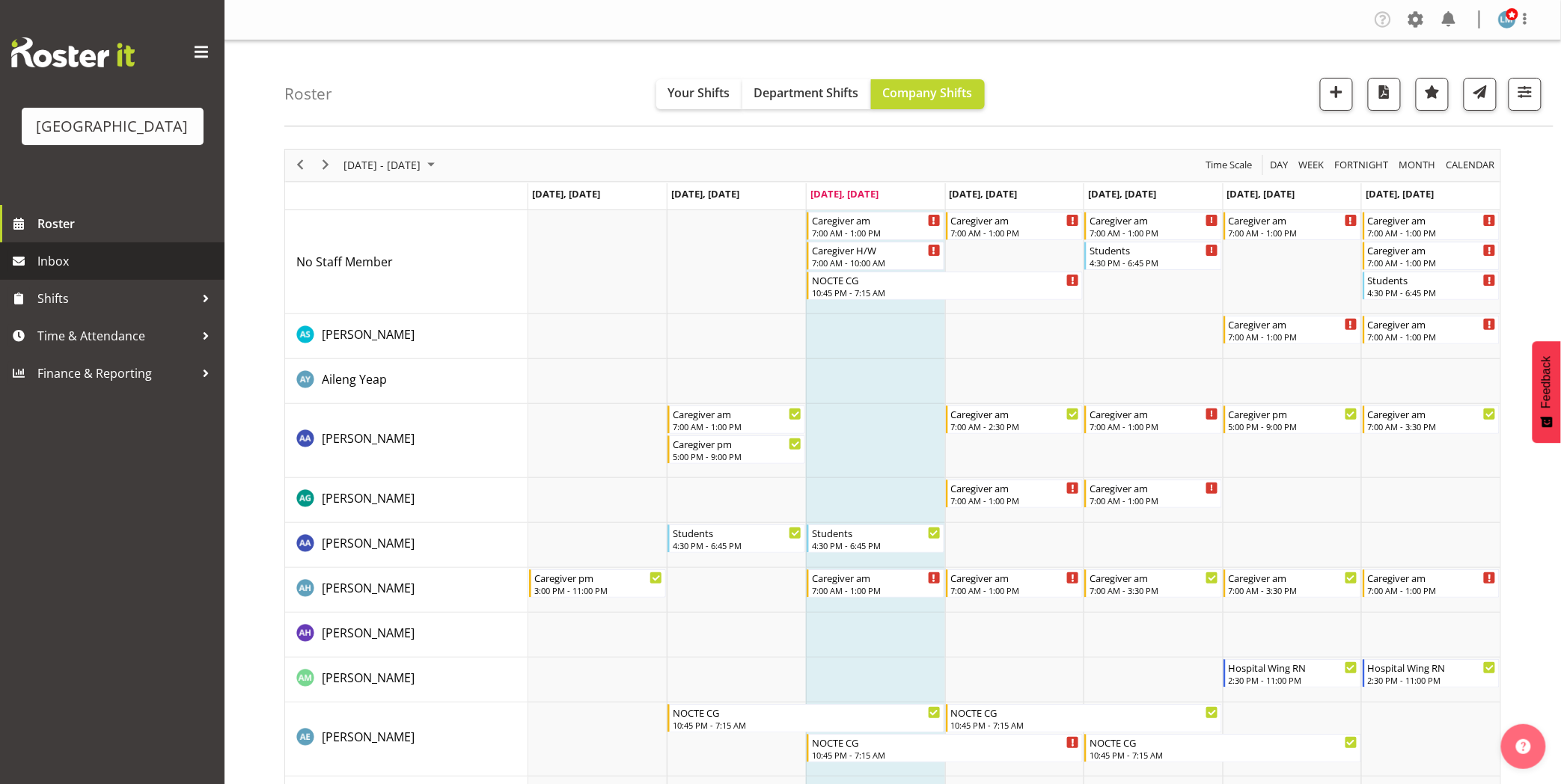
click at [51, 272] on span "Inbox" at bounding box center [127, 261] width 179 height 23
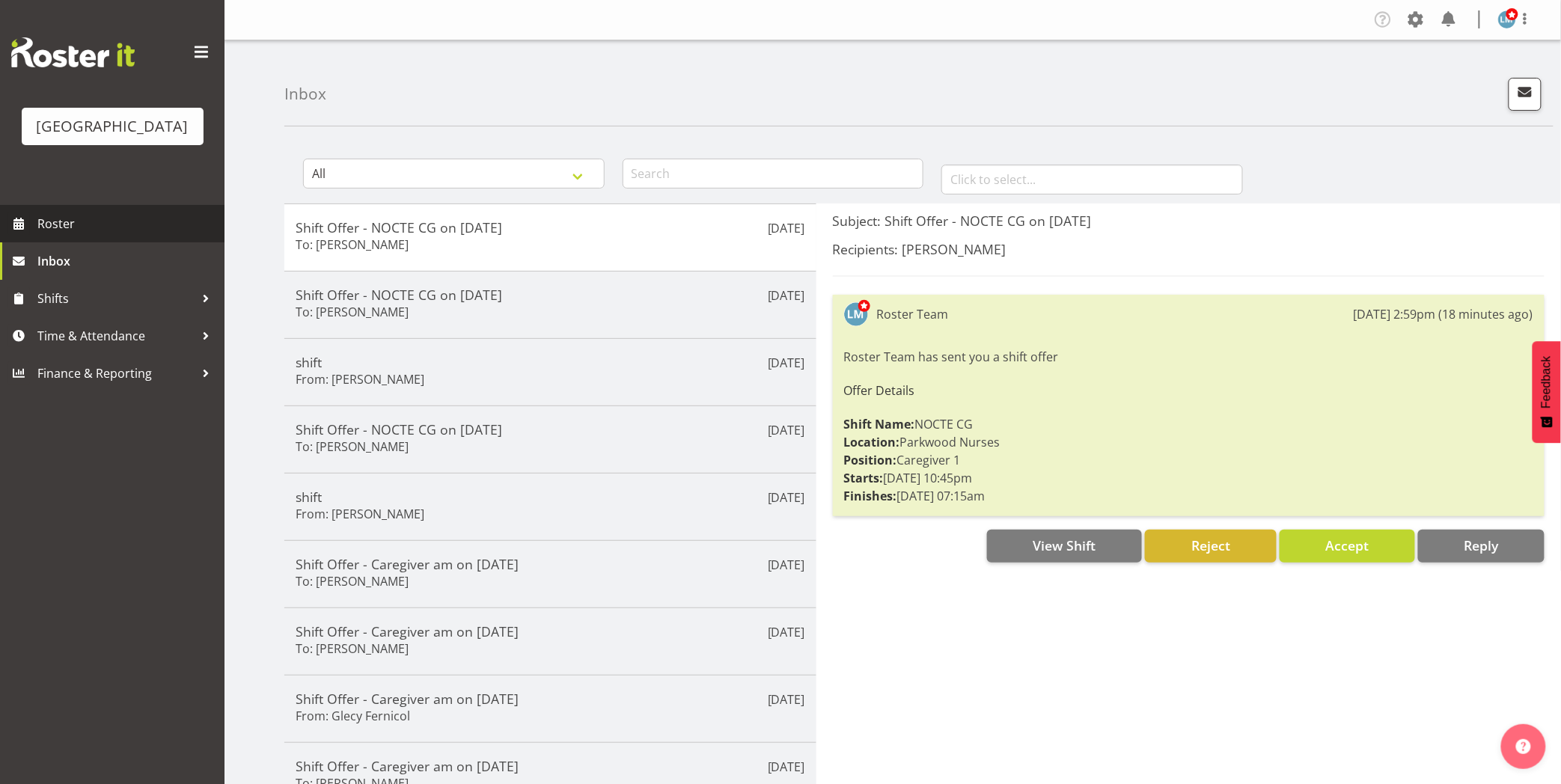
click at [68, 235] on span "Roster" at bounding box center [127, 223] width 179 height 23
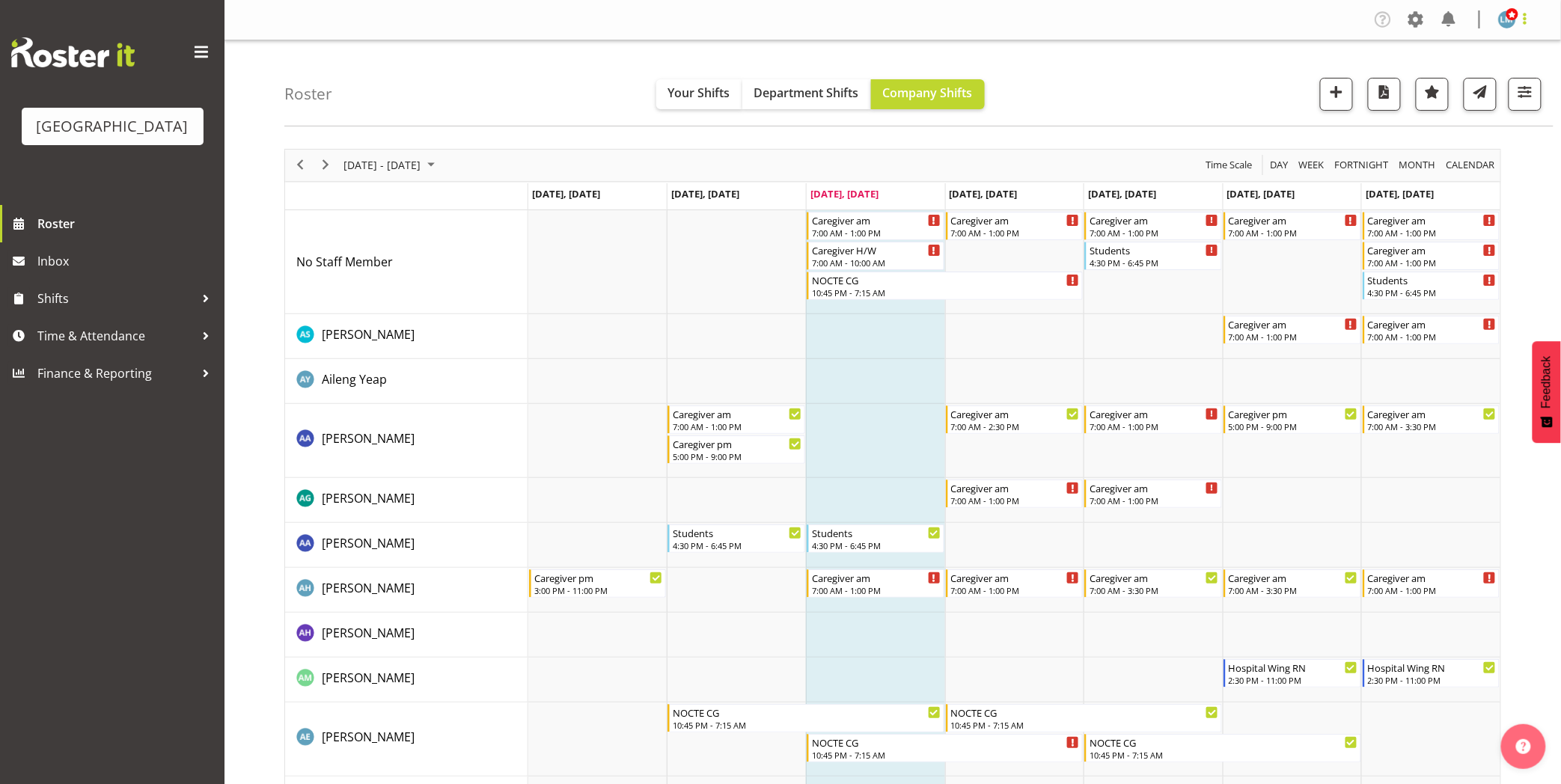
click at [1530, 13] on span at bounding box center [1525, 18] width 18 height 18
click at [1486, 81] on link "Log Out" at bounding box center [1462, 79] width 144 height 27
